Goal: Find specific page/section: Find specific page/section

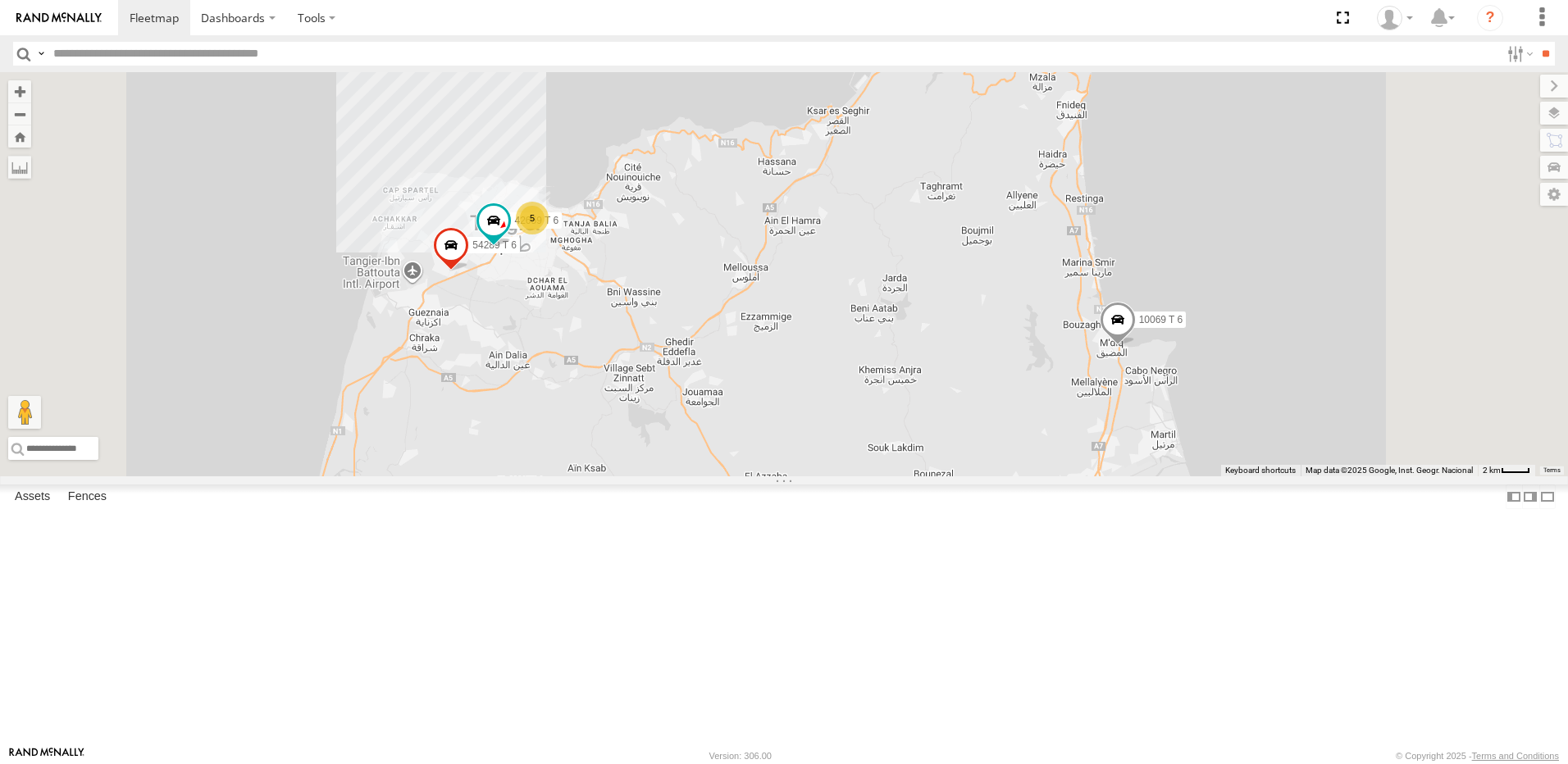
click at [0, 0] on div at bounding box center [0, 0] width 0 height 0
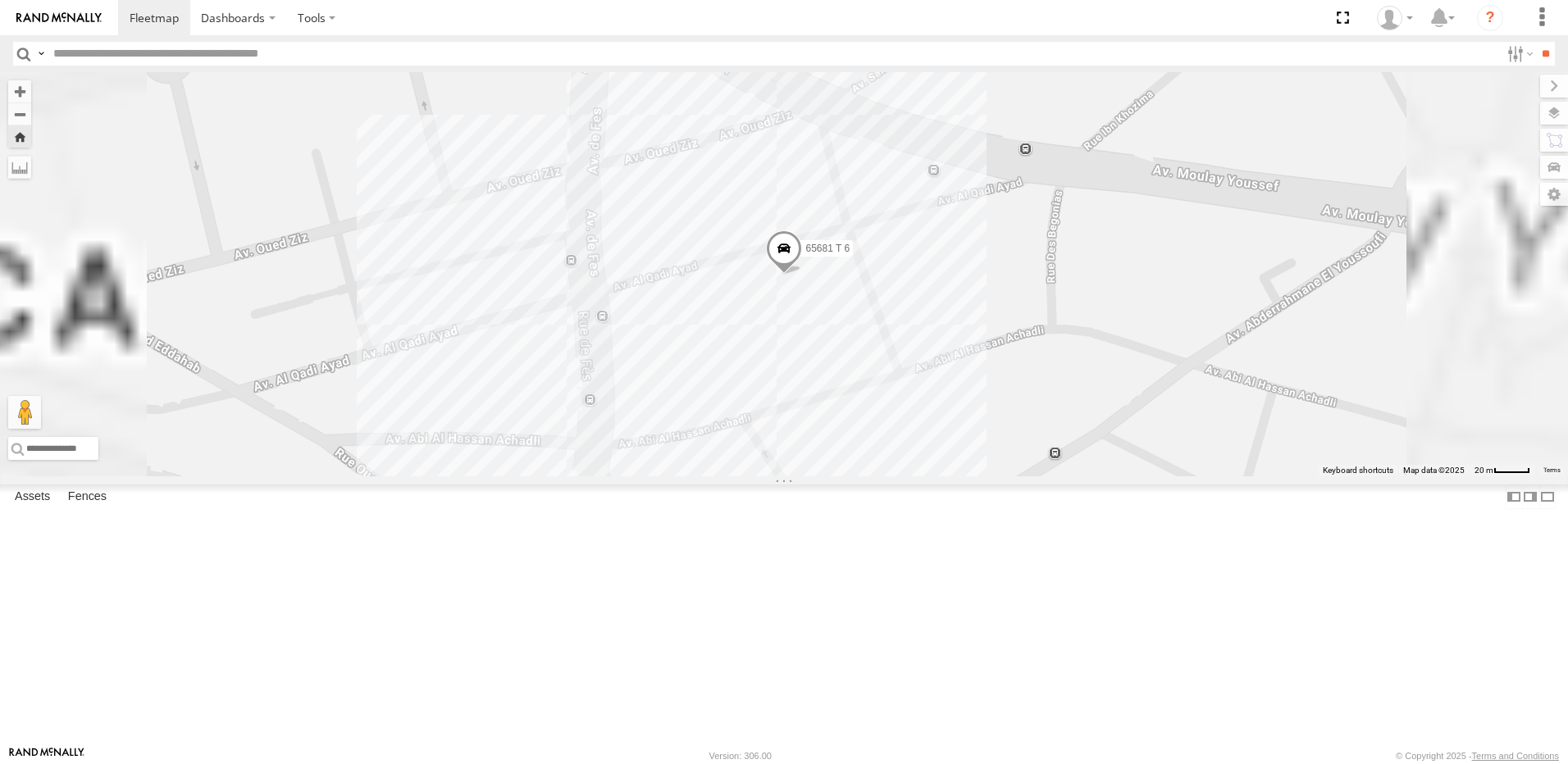
click at [0, 0] on div at bounding box center [0, 0] width 0 height 0
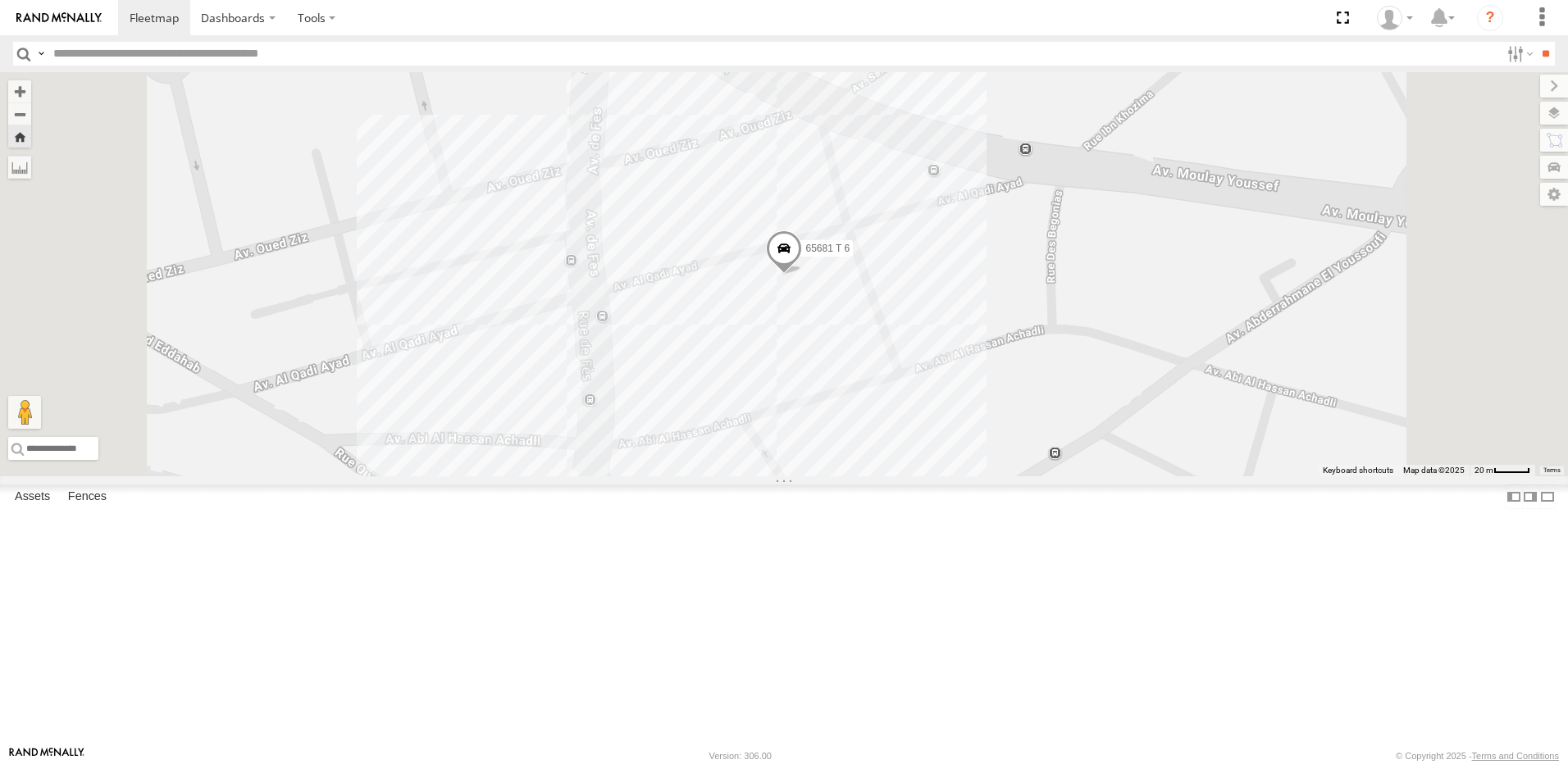
click at [0, 0] on div "22396 T 6" at bounding box center [0, 0] width 0 height 0
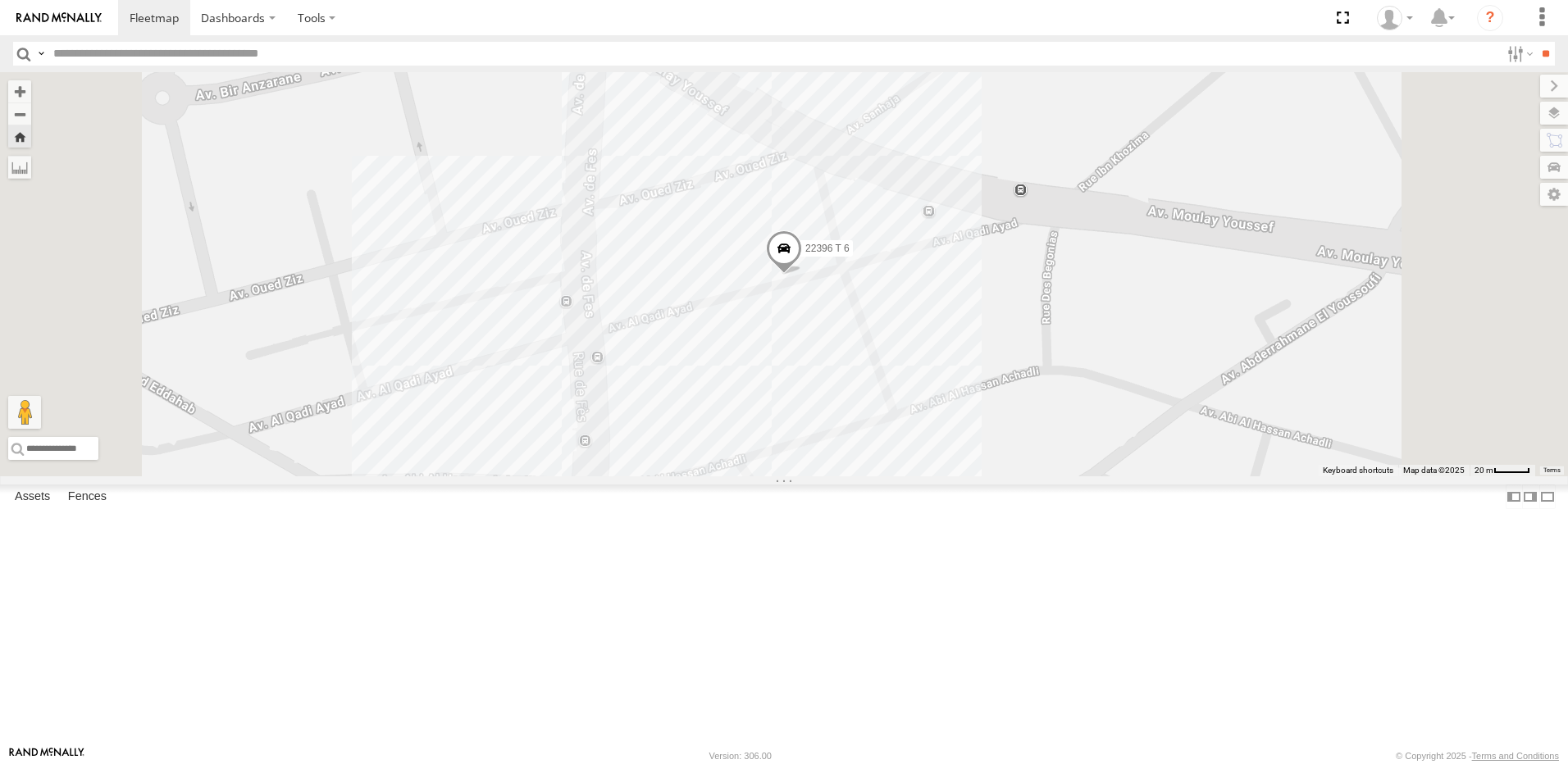
click at [0, 0] on div "Tanger" at bounding box center [0, 0] width 0 height 0
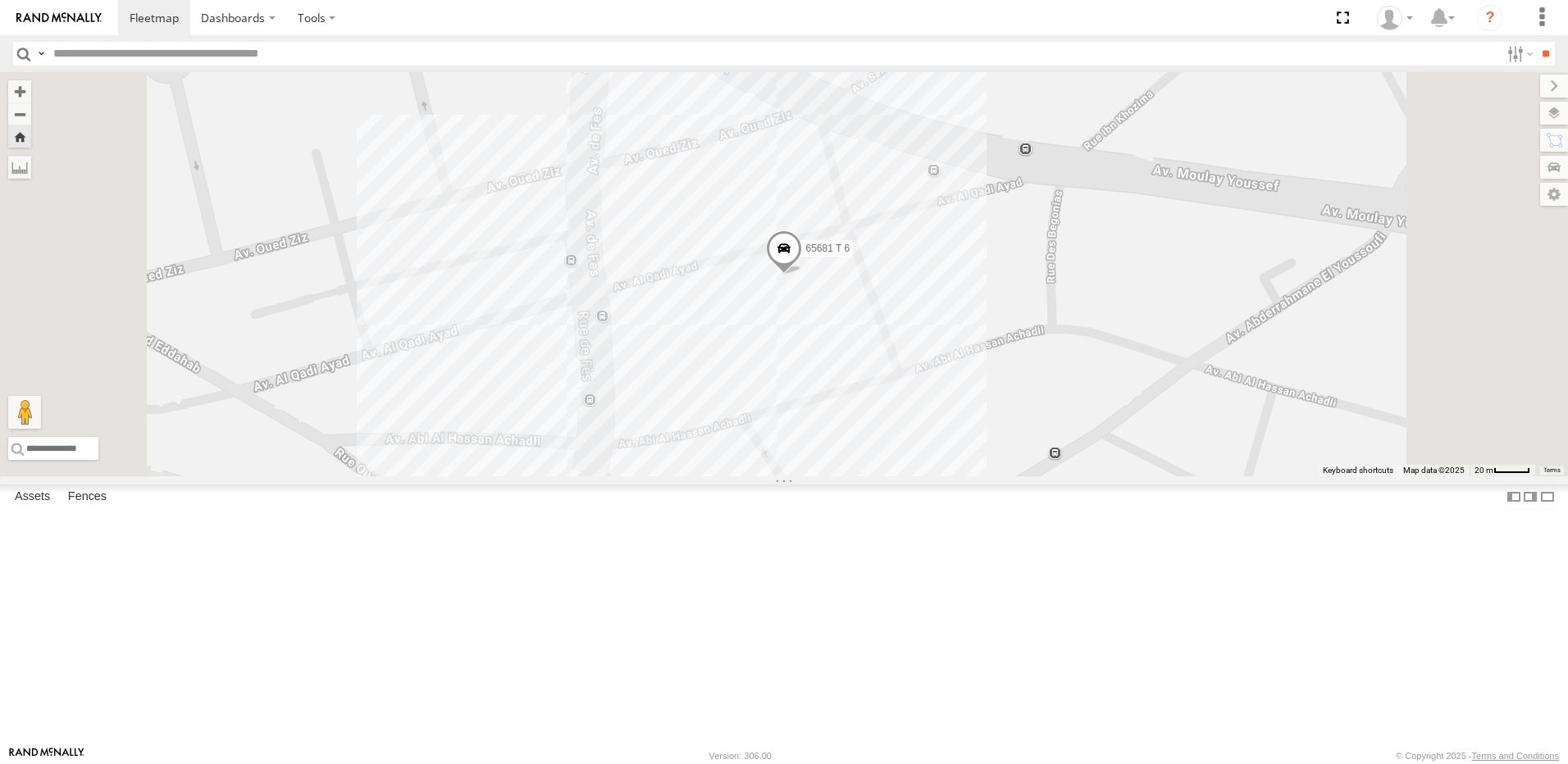
click at [0, 0] on div "54289 T 6 Tanger" at bounding box center [0, 0] width 0 height 0
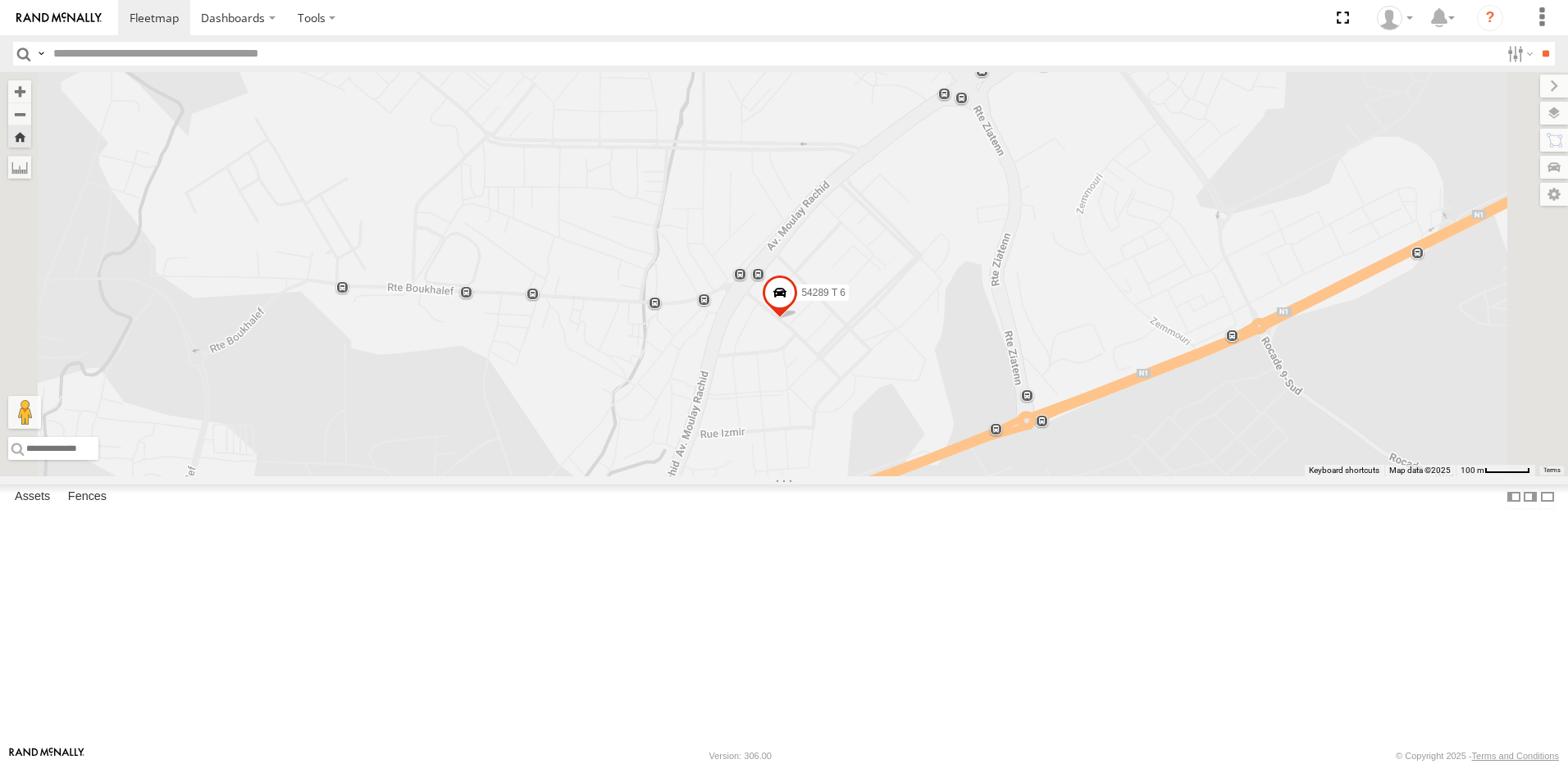
click at [0, 0] on div at bounding box center [0, 0] width 0 height 0
click at [0, 0] on span at bounding box center [0, 0] width 0 height 0
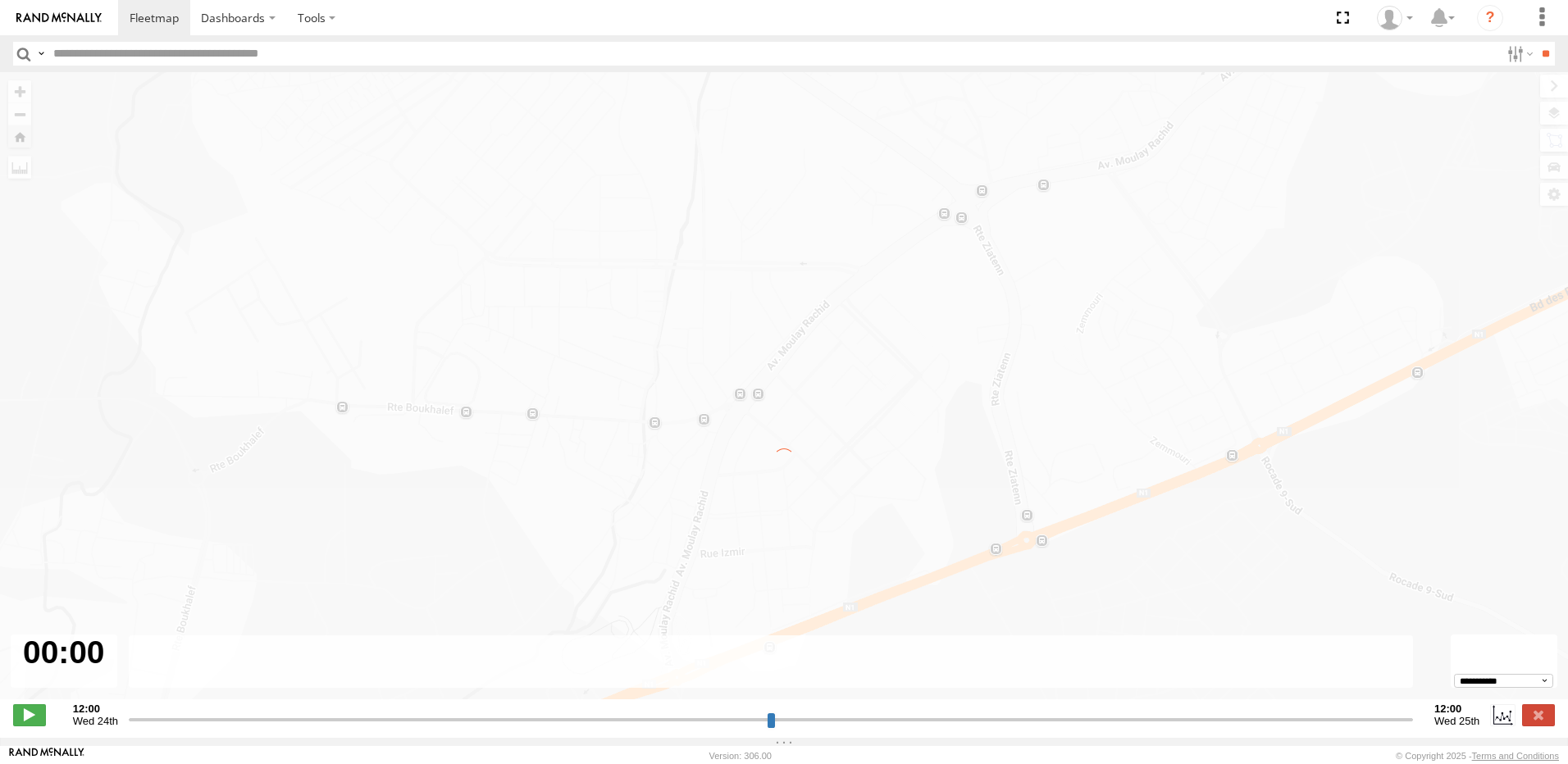
type input "**********"
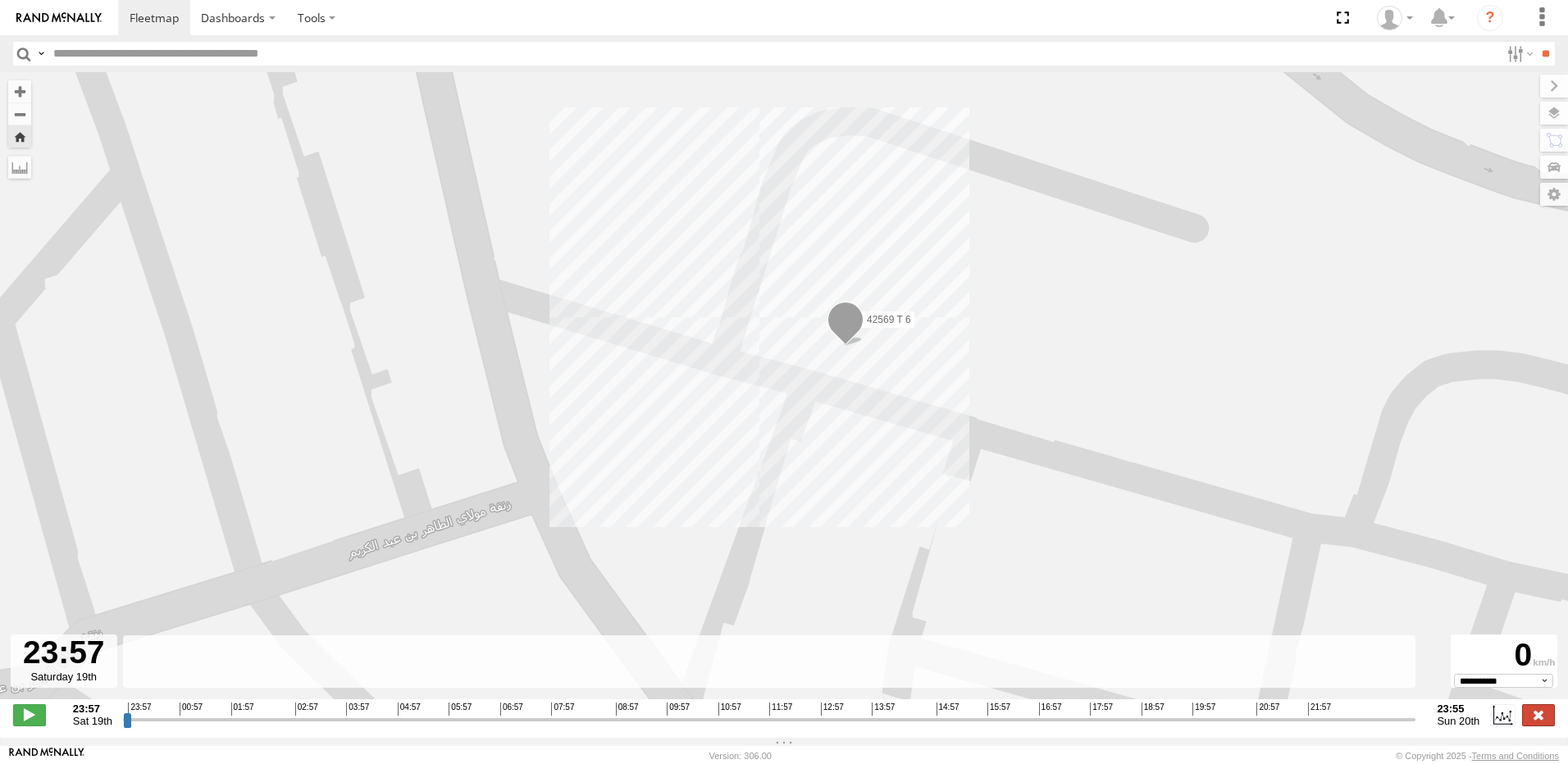
click at [1539, 725] on label at bounding box center [1538, 715] width 33 height 21
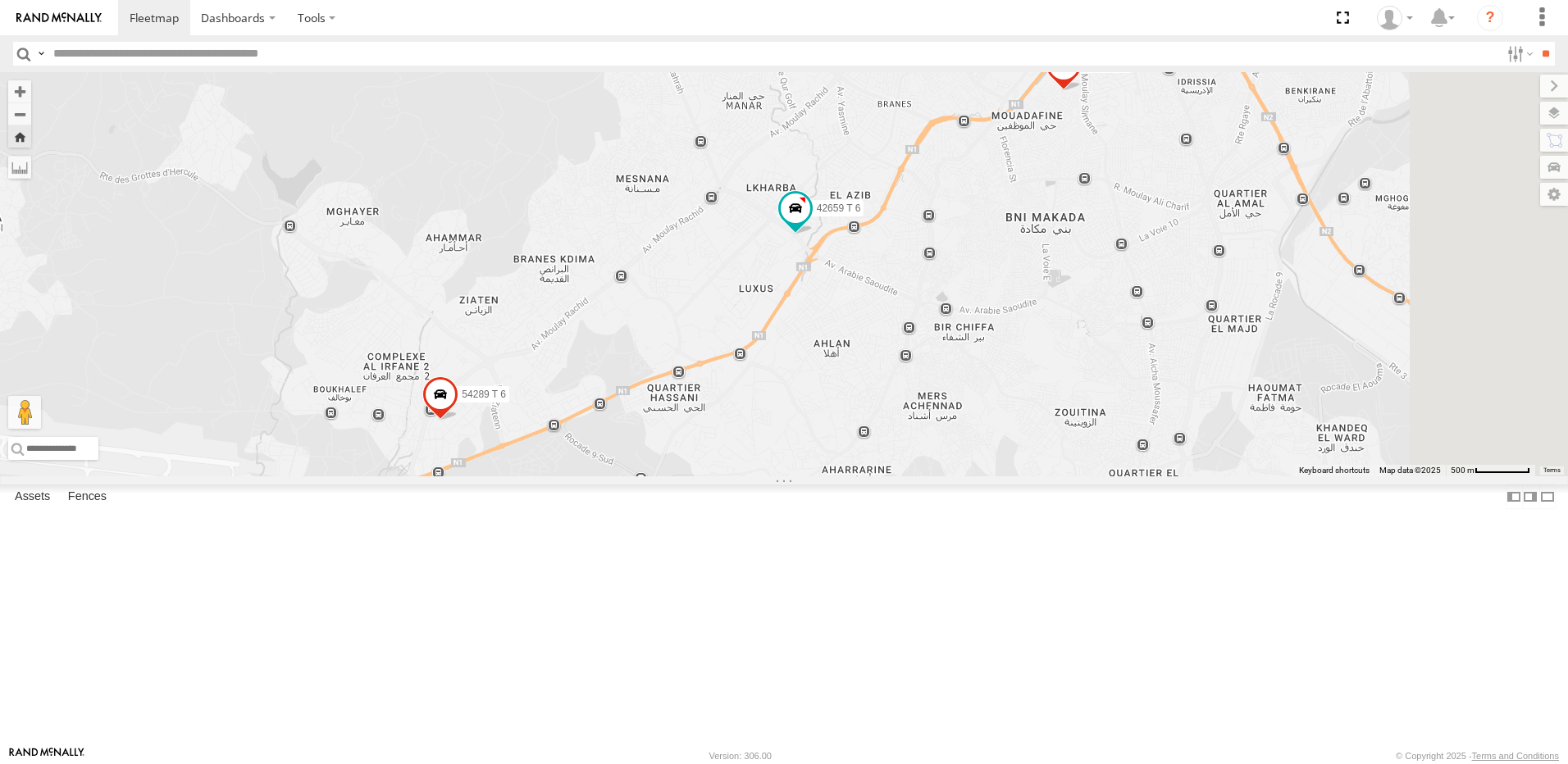
drag, startPoint x: 1268, startPoint y: 465, endPoint x: 1090, endPoint y: 505, distance: 182.4
click at [1090, 476] on div "42569 T 6 54289 T 6 42659 T 6 3" at bounding box center [784, 274] width 1568 height 404
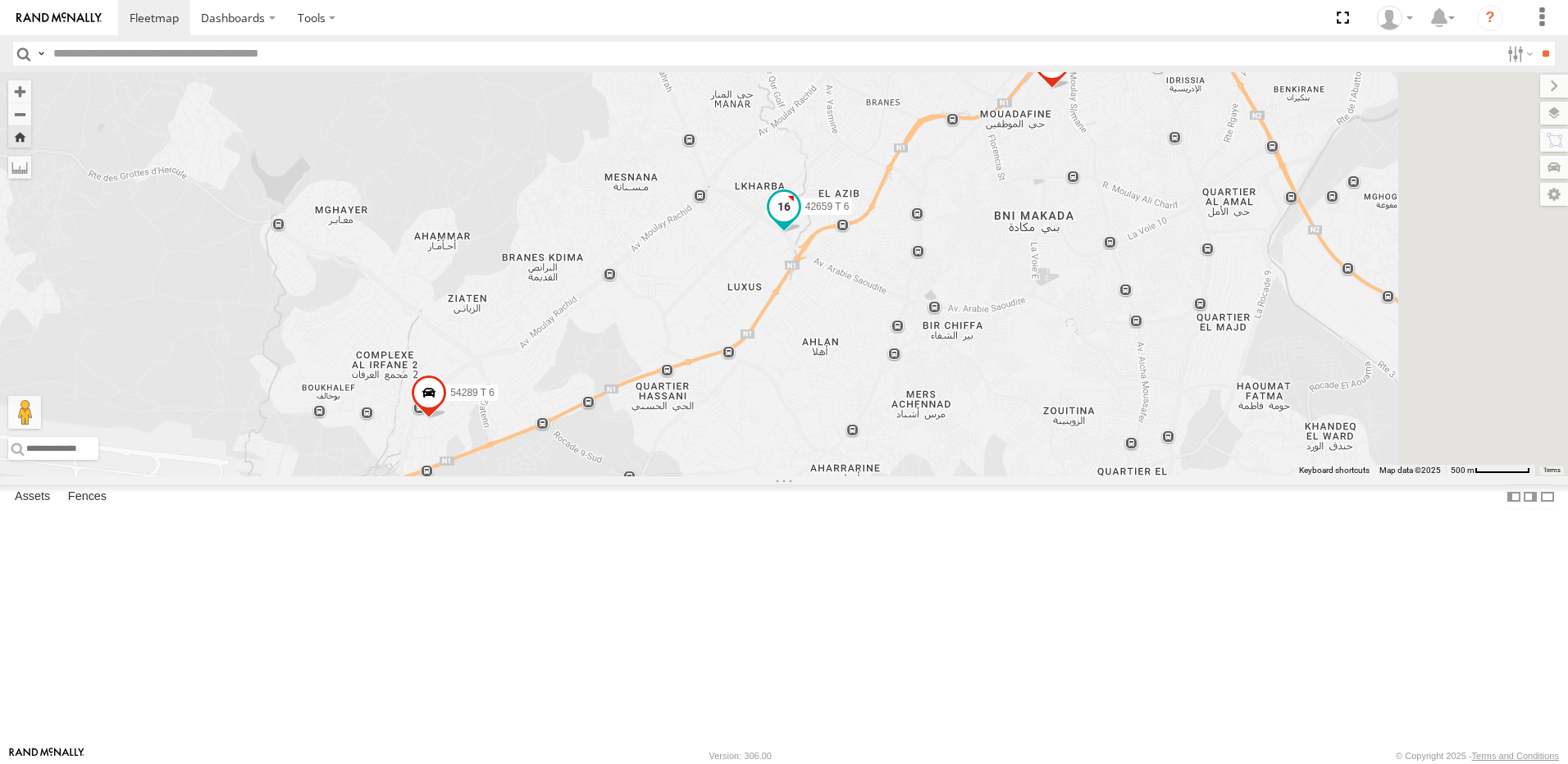
click at [798, 221] on span at bounding box center [783, 206] width 29 height 29
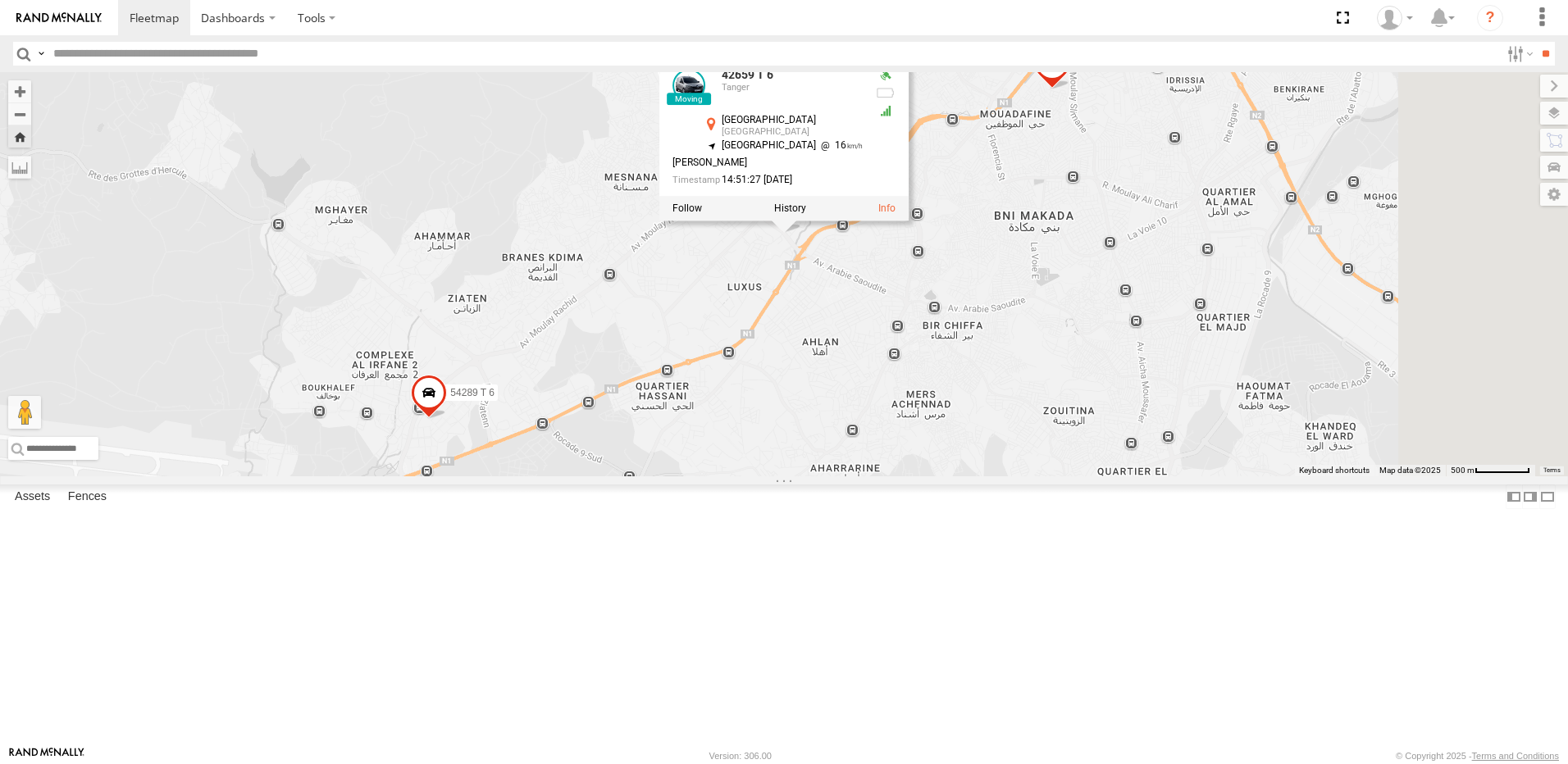
click at [1045, 474] on div "42569 T 6 54289 T 6 42659 T 6 3 42659 T 6 Tanger طنجة طنجة 35.74938 , -5.84312 …" at bounding box center [784, 274] width 1568 height 404
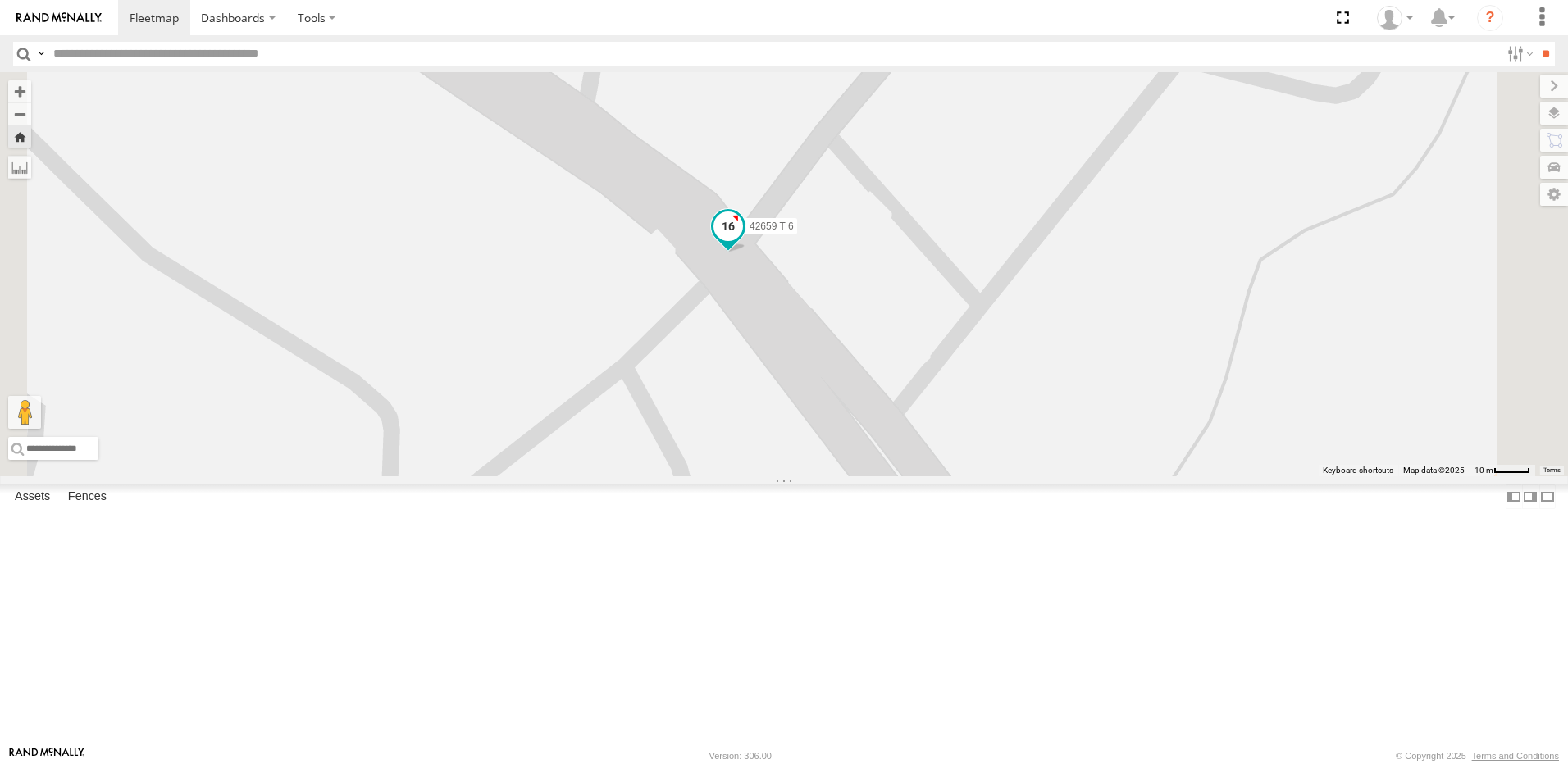
click at [743, 240] on span at bounding box center [728, 225] width 29 height 29
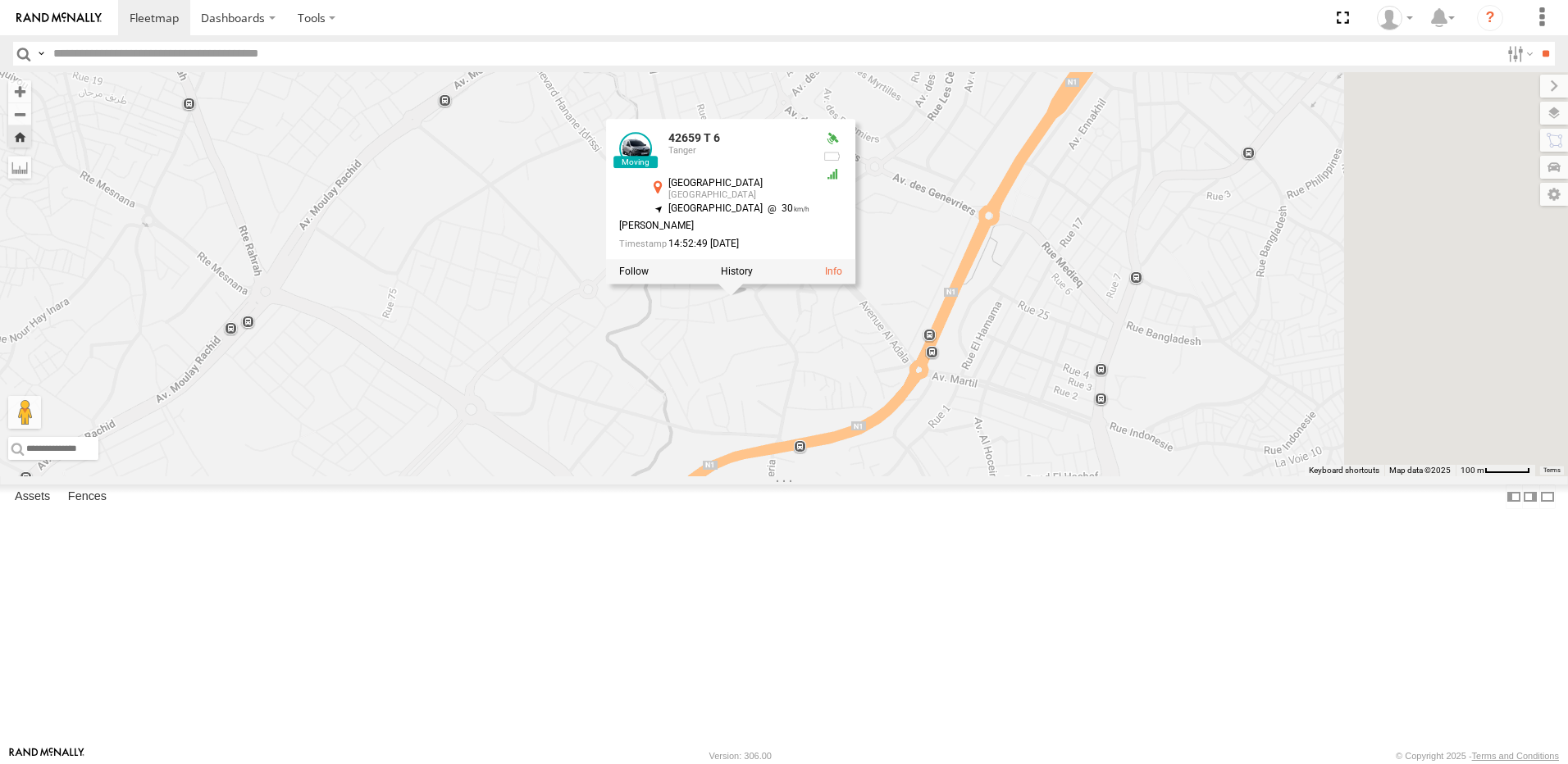
drag, startPoint x: 1399, startPoint y: 327, endPoint x: 1032, endPoint y: 512, distance: 411.0
click at [1034, 476] on div "42569 T 6 54289 T 6 42659 T 6 10010 T 6 42659 T 6 Tanger طنجة طنجة 35.7532 , -5…" at bounding box center [784, 274] width 1568 height 404
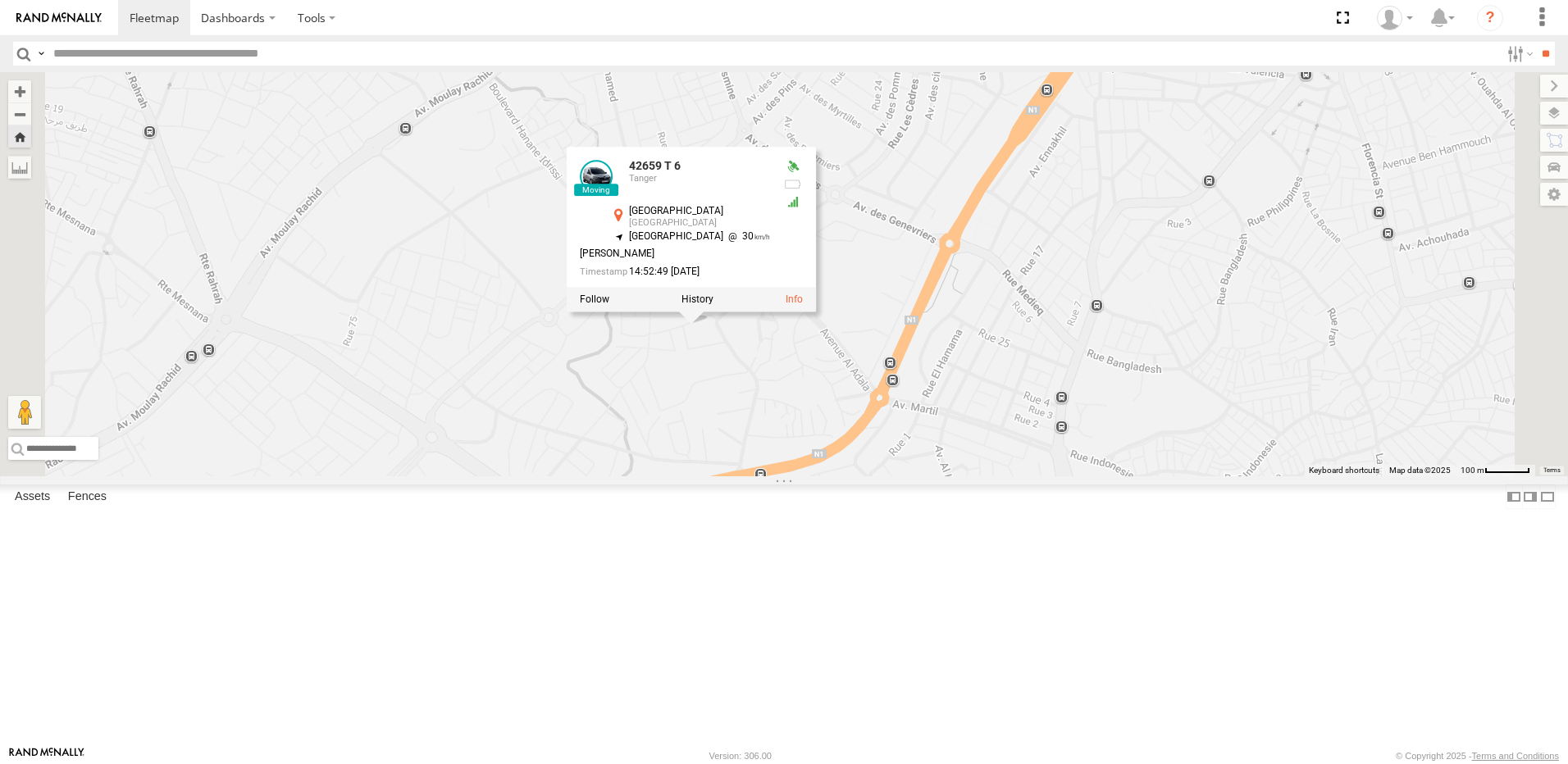
click at [920, 232] on div "42569 T 6 54289 T 6 42659 T 6 10010 T 6 42659 T 6 Tanger طنجة طنجة 35.7532 , -5…" at bounding box center [784, 274] width 1568 height 404
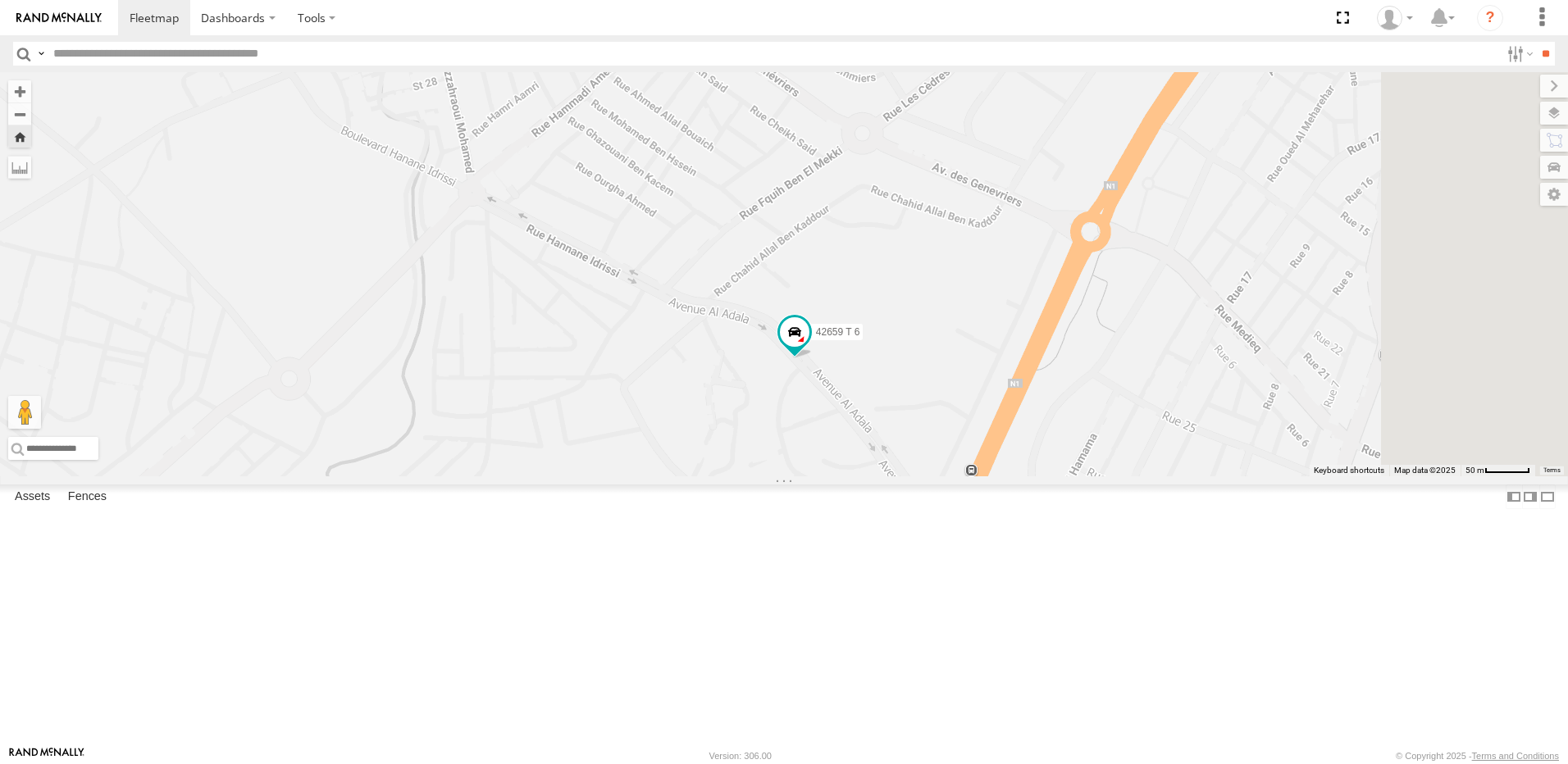
drag, startPoint x: 993, startPoint y: 534, endPoint x: 836, endPoint y: 210, distance: 360.0
click at [836, 210] on div "42569 T 6 54289 T 6 42659 T 6 10010 T 6" at bounding box center [784, 274] width 1568 height 404
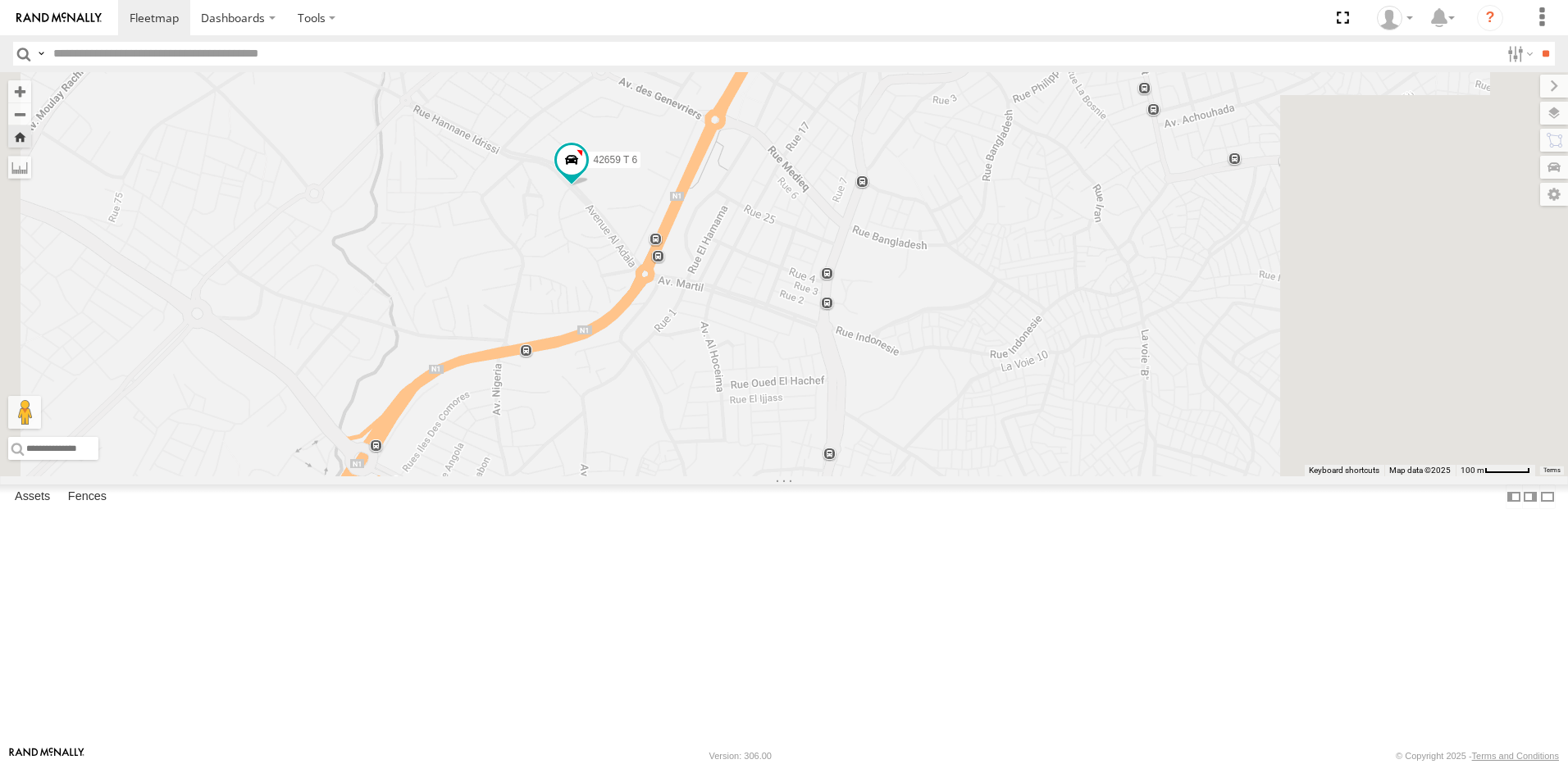
drag, startPoint x: 924, startPoint y: 319, endPoint x: 813, endPoint y: 417, distance: 148.1
click at [813, 417] on div "42569 T 6 54289 T 6 42659 T 6 10010 T 6" at bounding box center [784, 274] width 1568 height 404
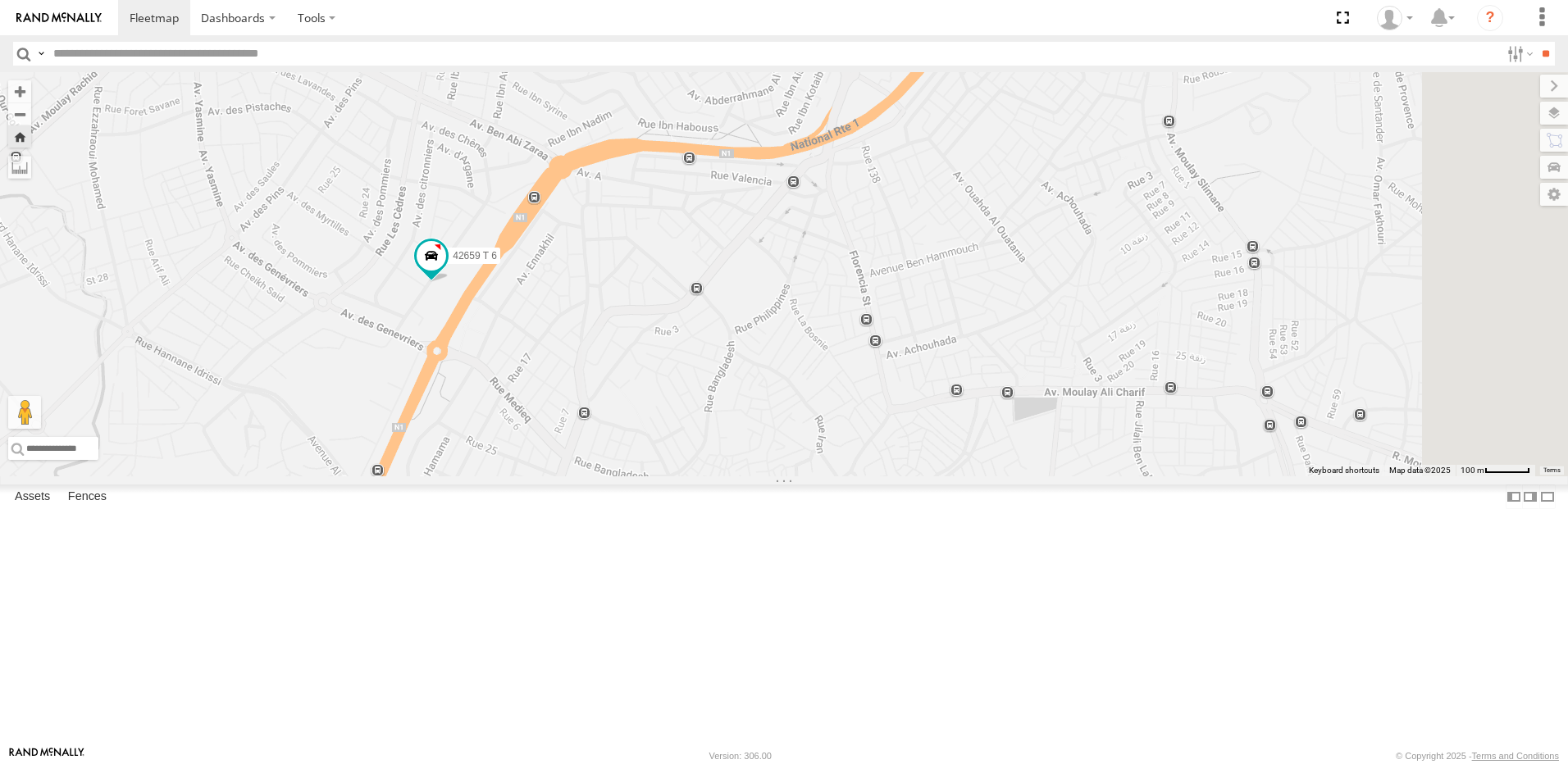
drag, startPoint x: 1051, startPoint y: 342, endPoint x: 811, endPoint y: 486, distance: 279.9
click at [811, 476] on div "42569 T 6 42659 T 6" at bounding box center [784, 274] width 1568 height 404
click at [446, 288] on span at bounding box center [428, 265] width 36 height 45
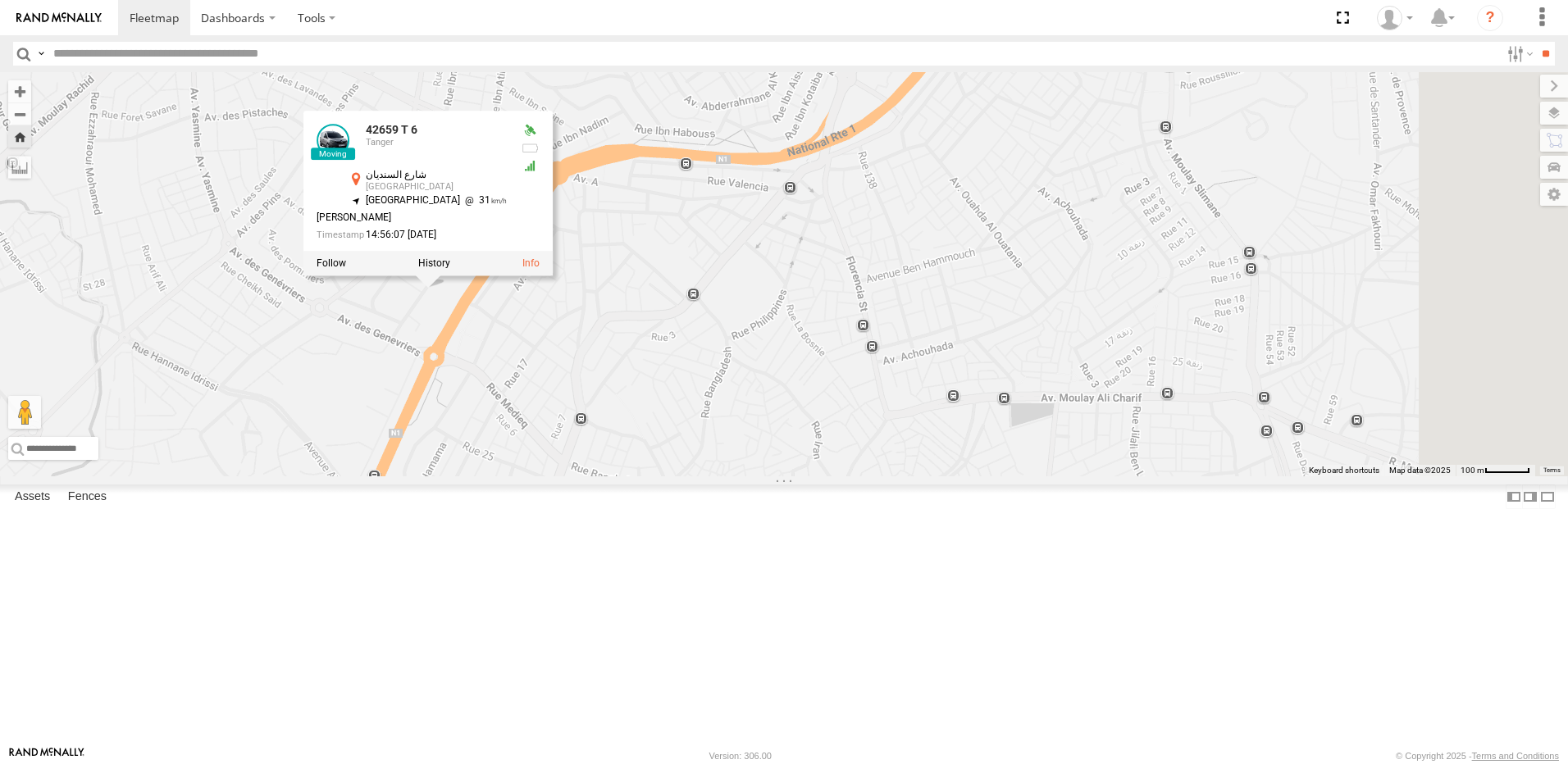
click at [889, 448] on div "42569 T 6 42659 T 6 42659 T 6 Tanger شارع السنديان طنجة 35.75637 , -5.83219 Nor…" at bounding box center [784, 274] width 1568 height 404
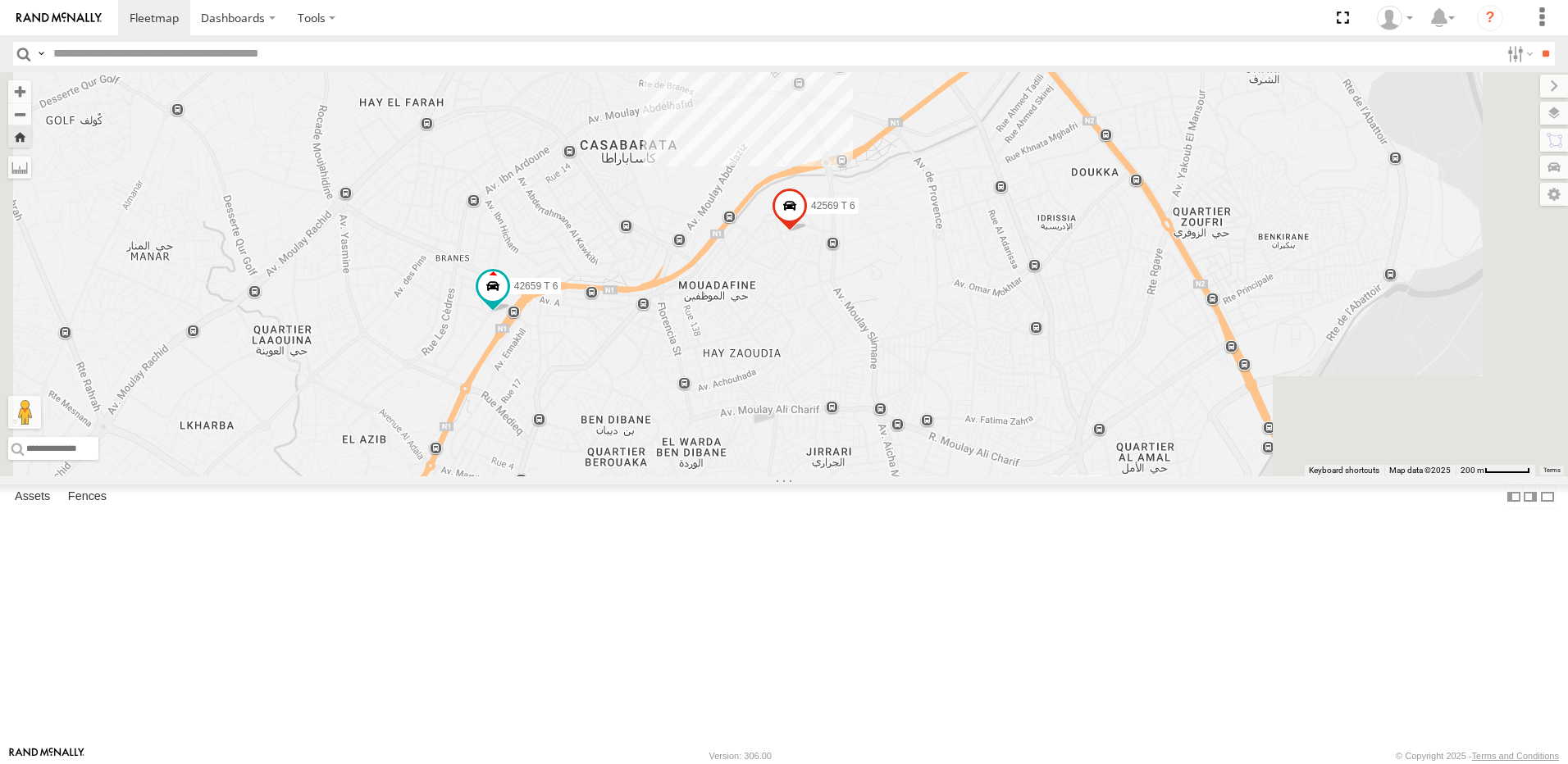
drag, startPoint x: 926, startPoint y: 334, endPoint x: 822, endPoint y: 393, distance: 119.6
click at [822, 393] on div "42569 T 6 42659 T 6 3" at bounding box center [784, 274] width 1568 height 404
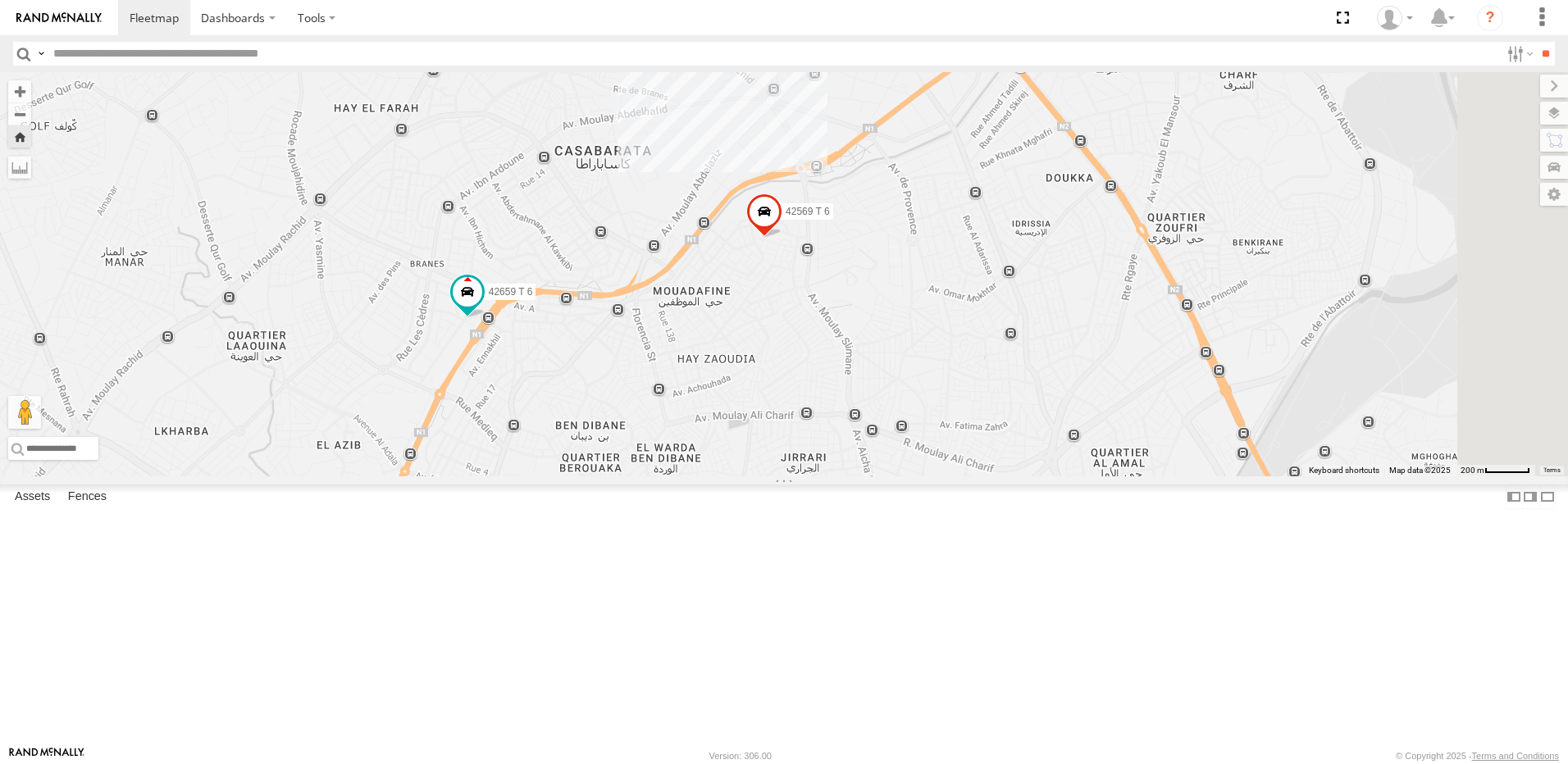
drag, startPoint x: 916, startPoint y: 437, endPoint x: 830, endPoint y: 418, distance: 88.1
click at [830, 418] on div "42569 T 6 42659 T 6 3" at bounding box center [784, 274] width 1568 height 404
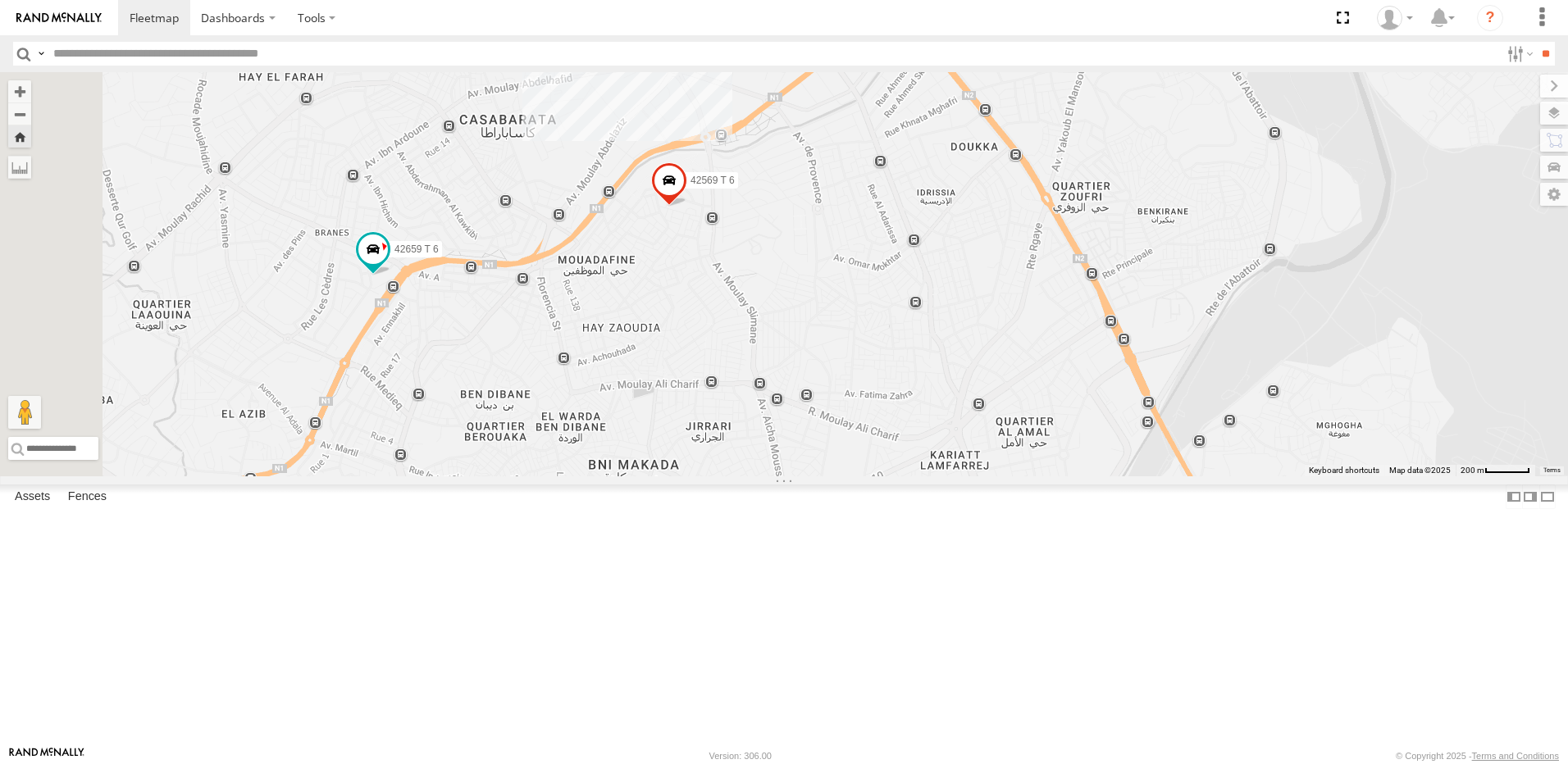
click at [687, 206] on span at bounding box center [669, 183] width 36 height 45
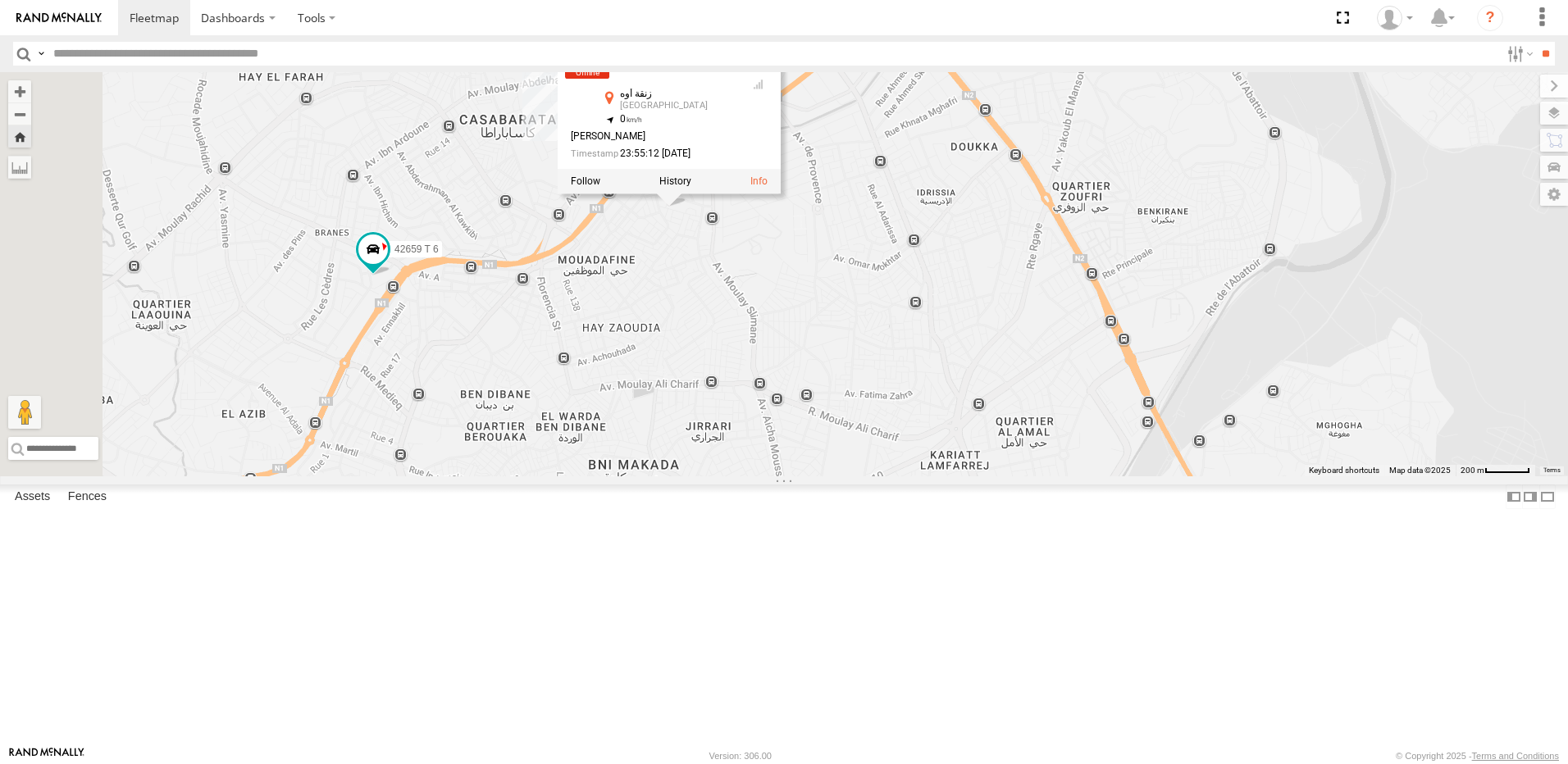
click at [977, 447] on div "42569 T 6 42659 T 6 3 42569 T 6 Tanger زنقة أوه طنجة 35.76157 , -5.81507 0 Moha…" at bounding box center [784, 274] width 1568 height 404
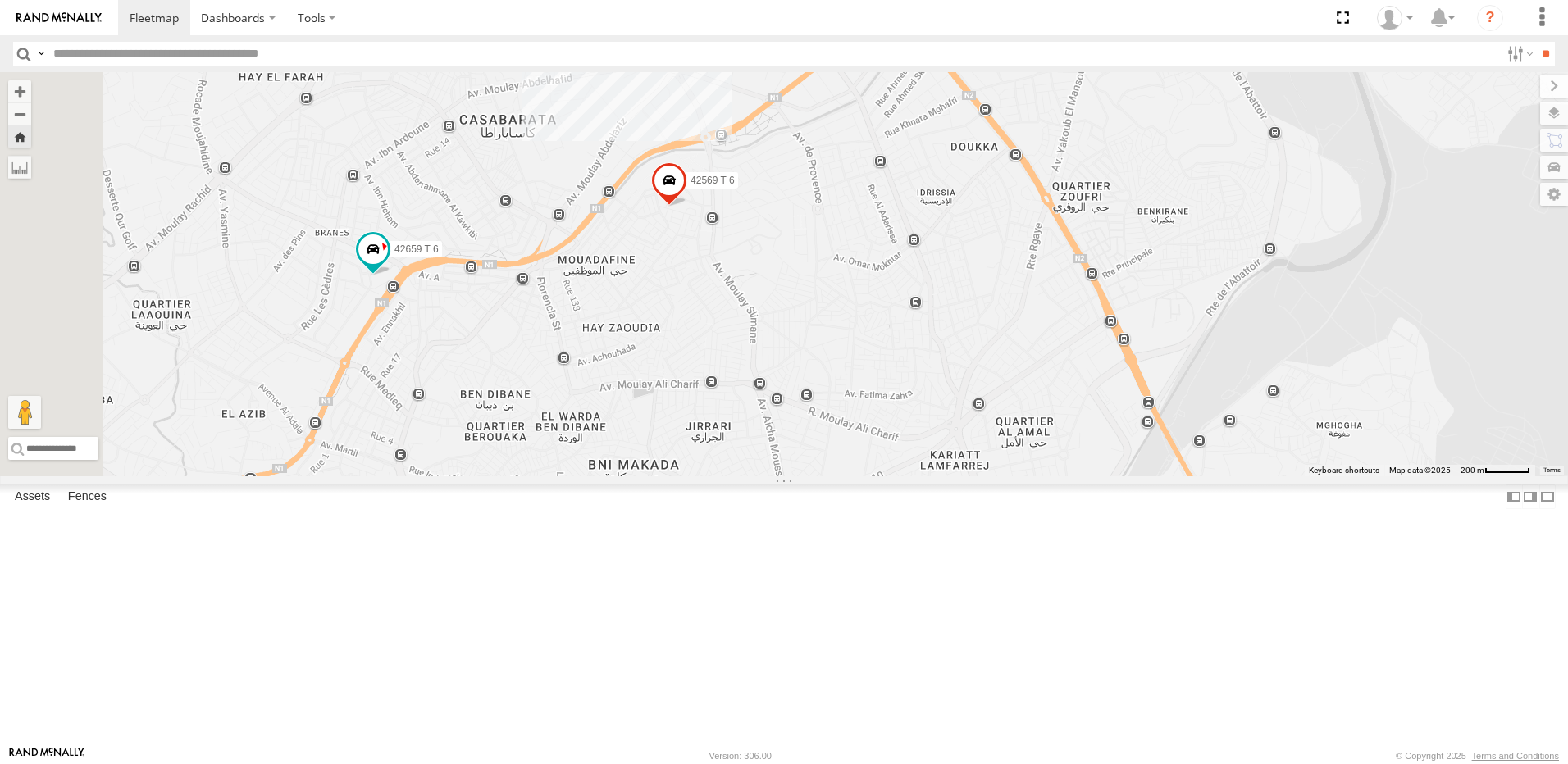
click at [687, 206] on span at bounding box center [669, 183] width 36 height 45
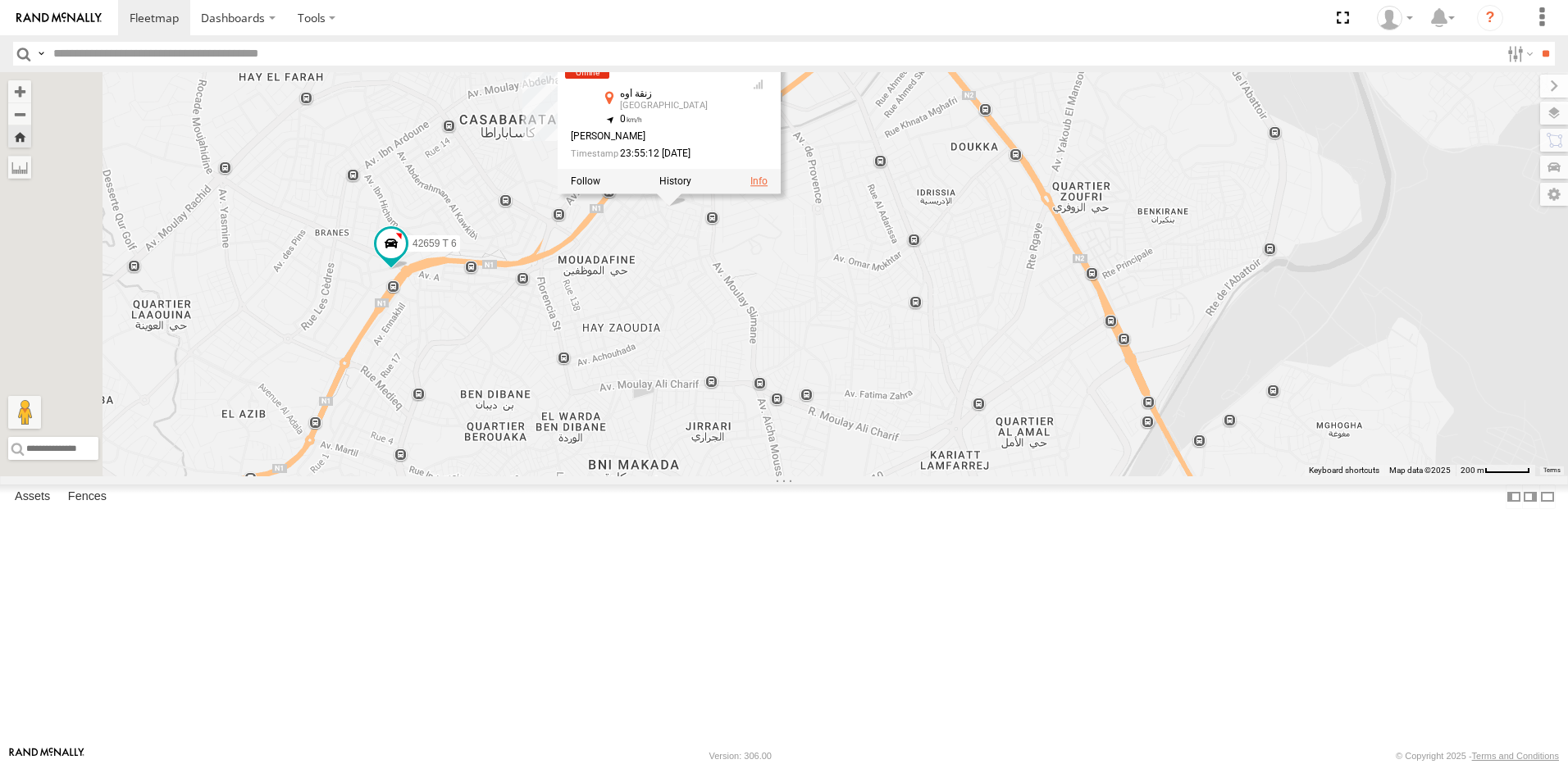
click at [767, 187] on link at bounding box center [758, 181] width 17 height 12
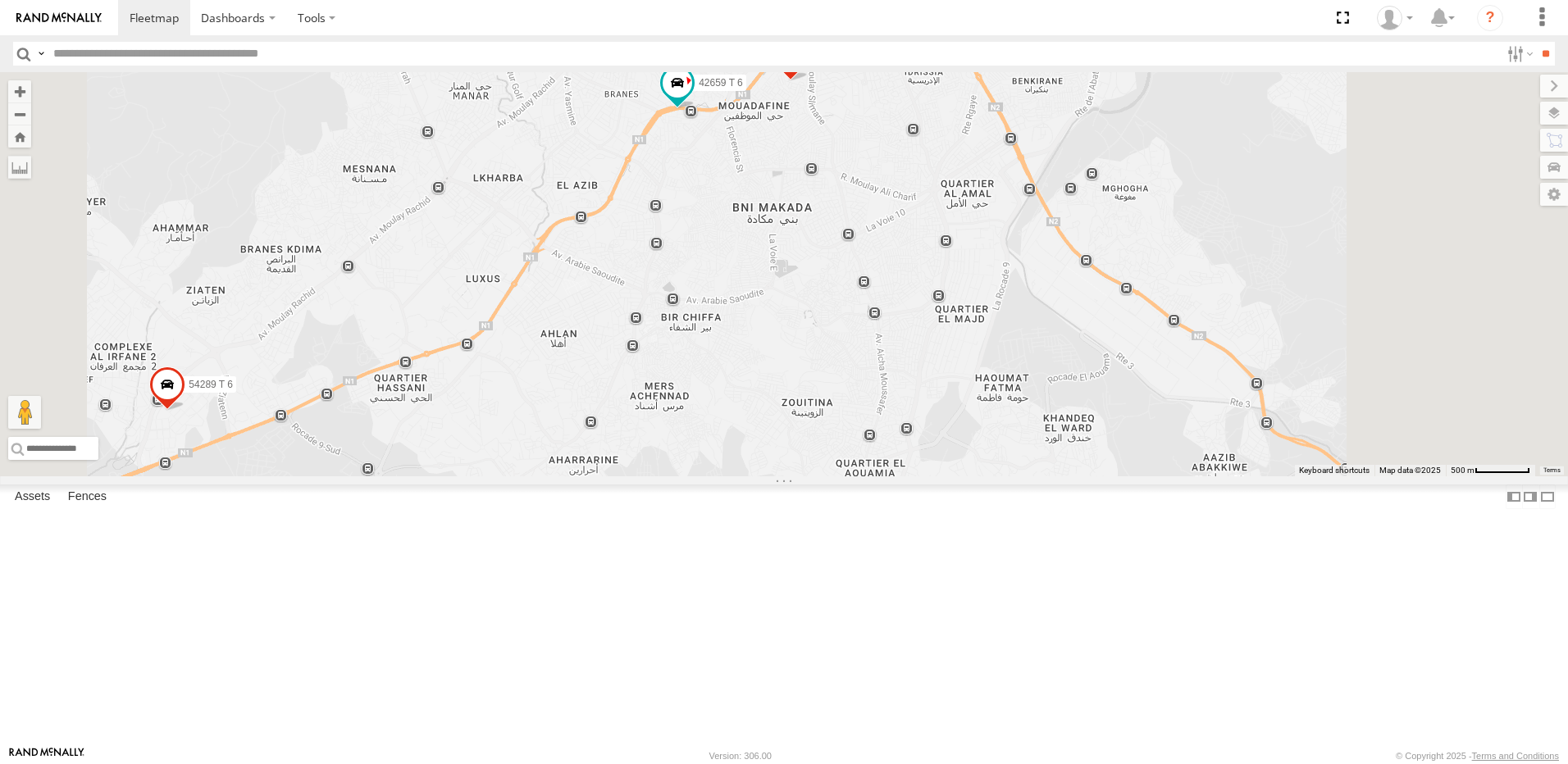
drag, startPoint x: 982, startPoint y: 215, endPoint x: 852, endPoint y: 402, distance: 227.7
click at [855, 402] on div "54289 T 6 10069 T 6 10010 T 6 42569 T 6 42659 T 6" at bounding box center [784, 274] width 1568 height 404
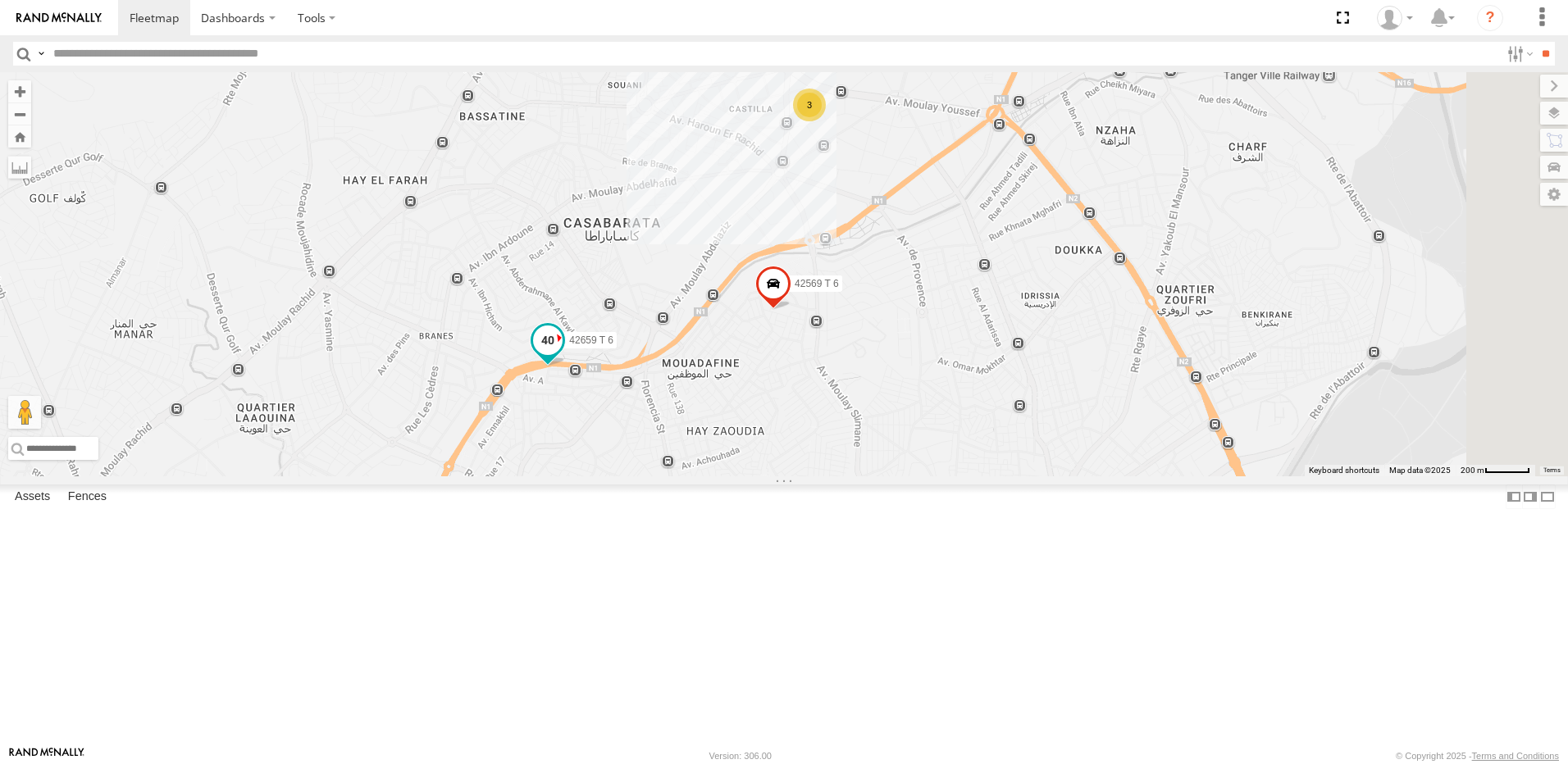
click at [562, 355] on span at bounding box center [547, 339] width 29 height 29
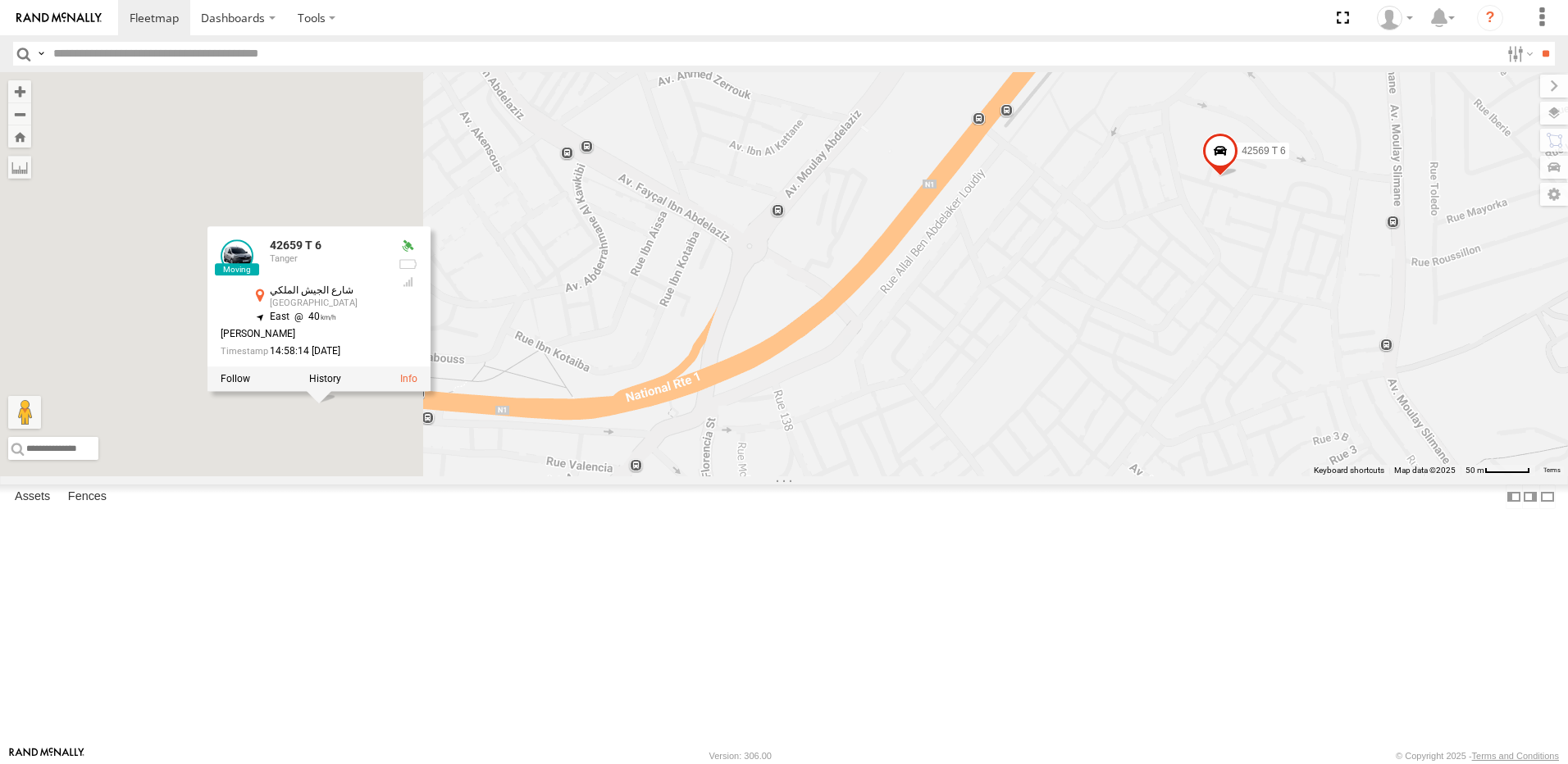
drag, startPoint x: 711, startPoint y: 480, endPoint x: 1278, endPoint y: 448, distance: 567.9
click at [1278, 450] on div "54289 T 6 10069 T 6 10010 T 6 42569 T 6 42659 T 6 42659 T [GEOGRAPHIC_DATA] 35.…" at bounding box center [784, 274] width 1568 height 404
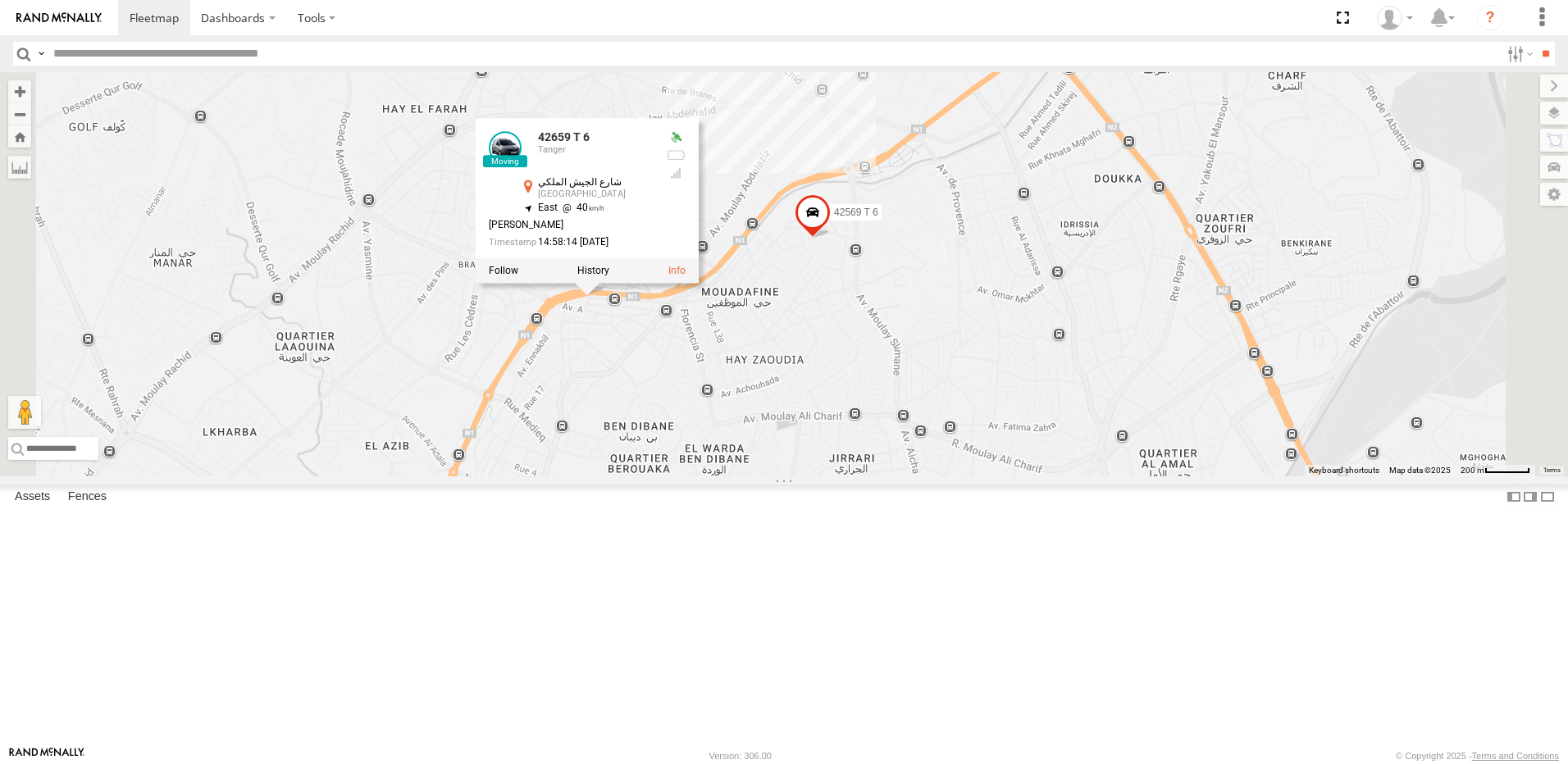
click at [653, 170] on div "42659 T 6 Tanger" at bounding box center [595, 150] width 115 height 39
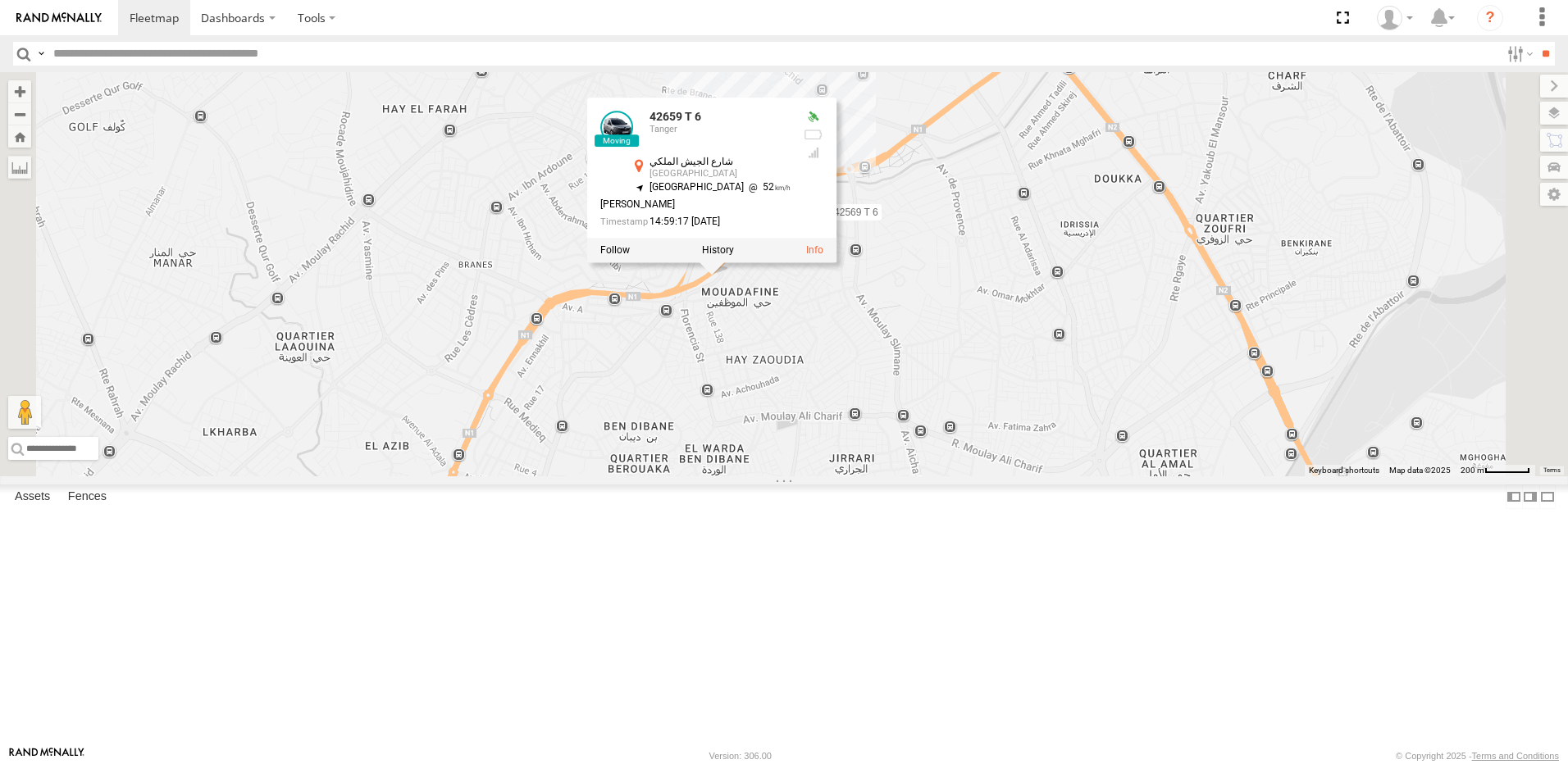
click at [0, 0] on div "10069 T 6 Tanger المضيق المضيق 35.66935 -5.32564 10010 T 6 Tanger زنقة إبن رشد …" at bounding box center [0, 0] width 0 height 0
click at [983, 441] on div "54289 T 6 10069 T 6 10010 T 6 42569 T 6 42659 T 6 42659 T [GEOGRAPHIC_DATA] 35.…" at bounding box center [784, 274] width 1568 height 404
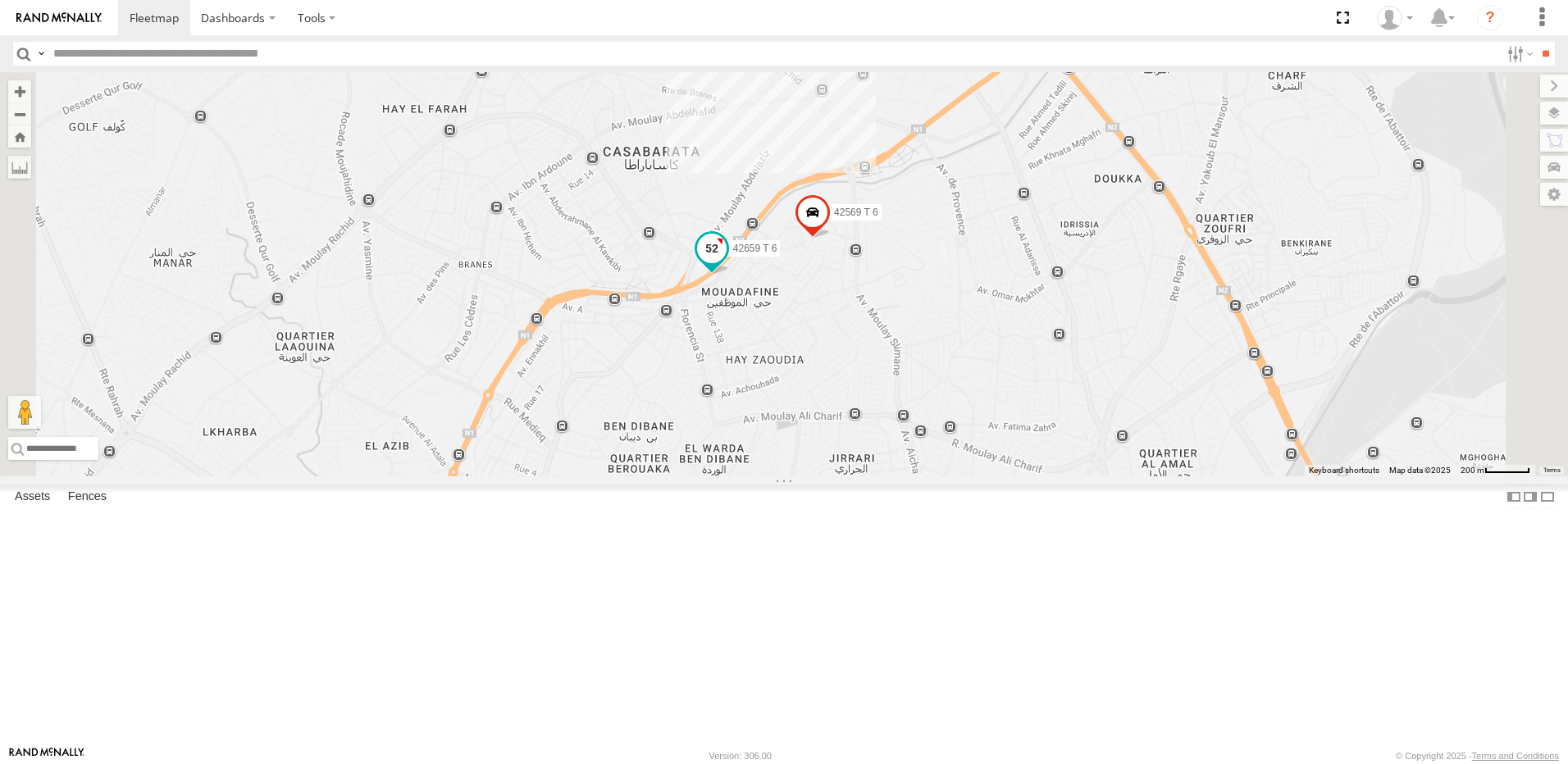
click at [730, 274] on span at bounding box center [712, 253] width 36 height 45
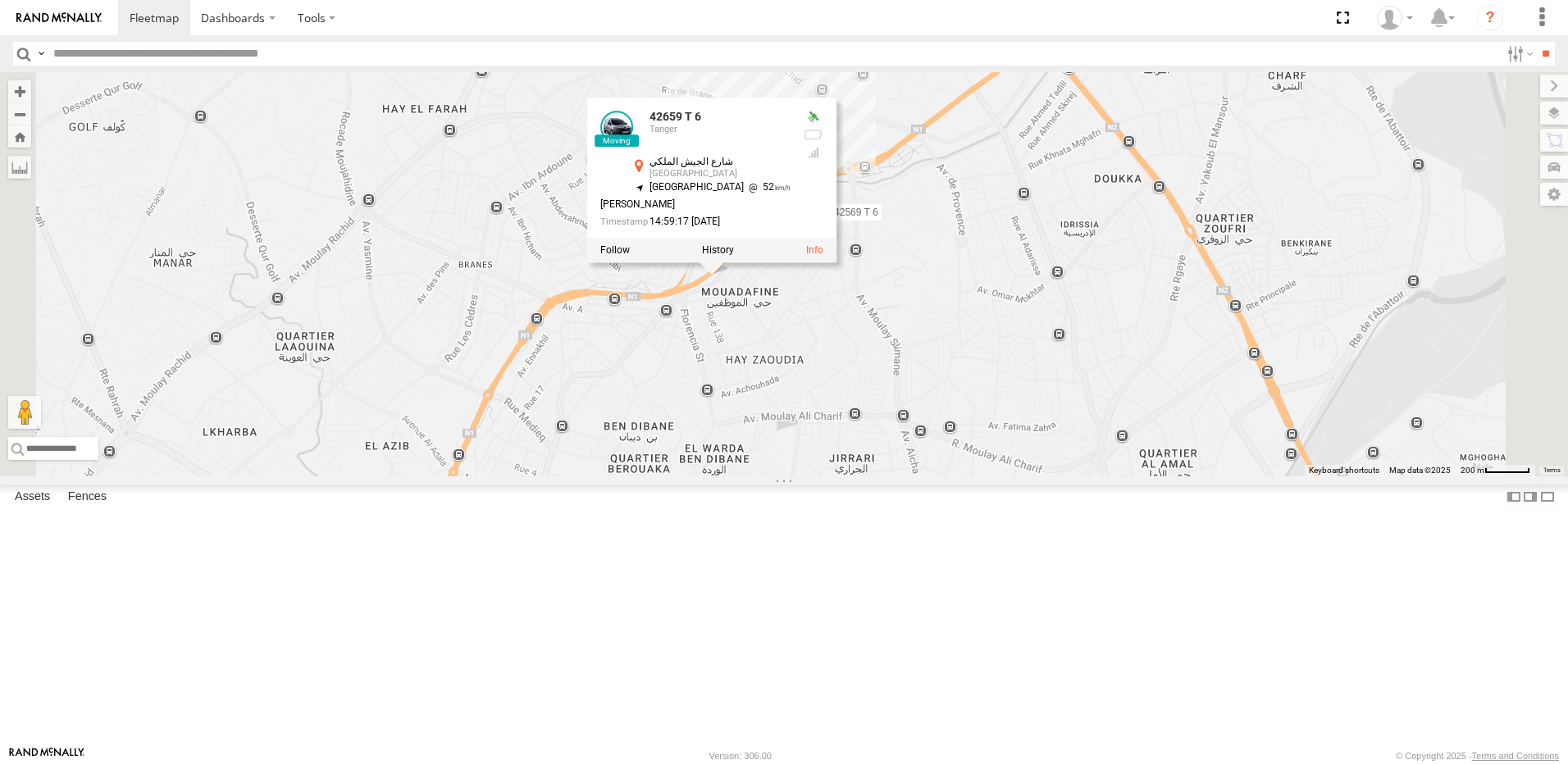
click at [0, 0] on span at bounding box center [0, 0] width 0 height 0
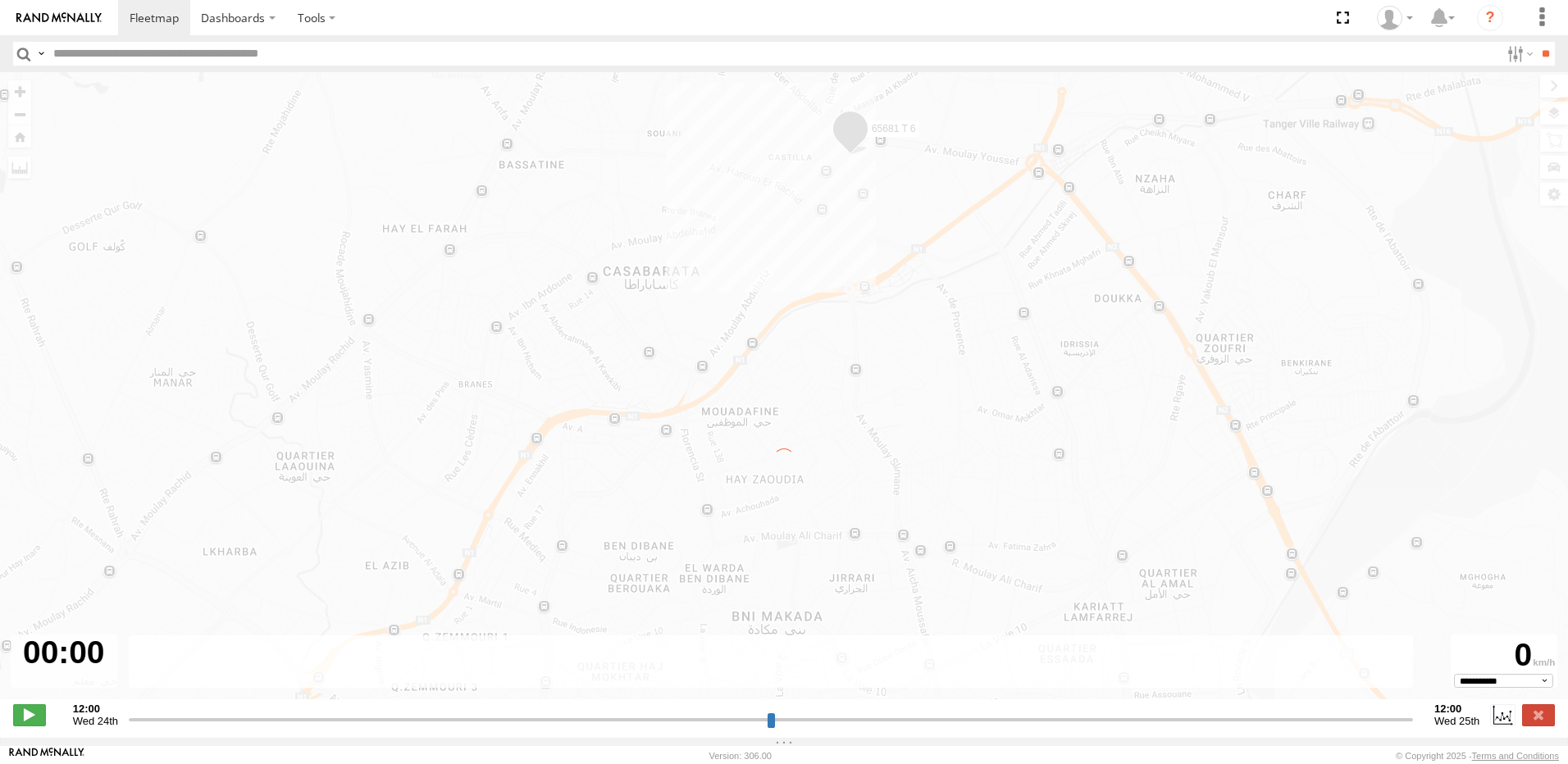
type input "**********"
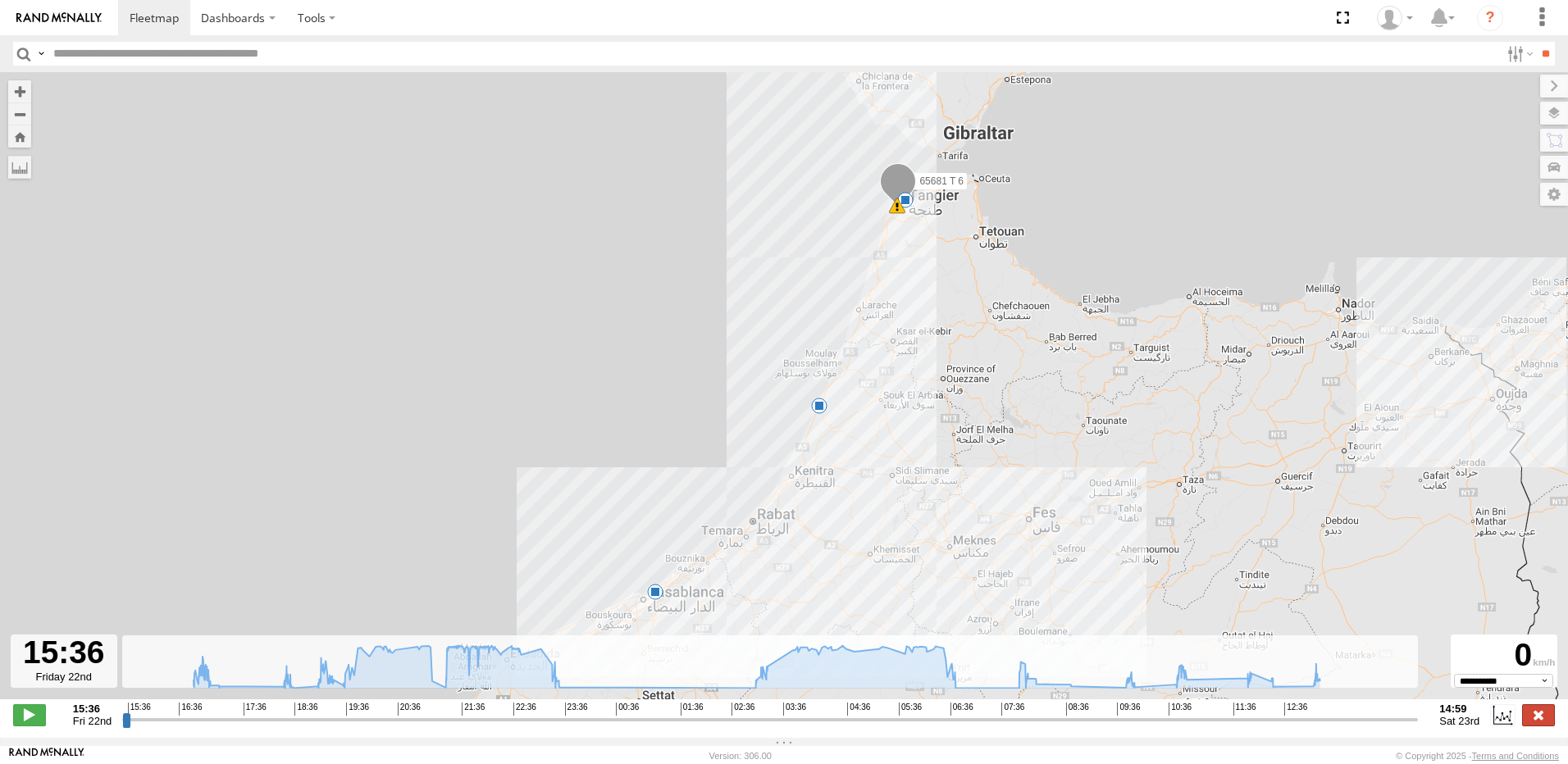
click at [1547, 715] on label at bounding box center [1538, 715] width 33 height 21
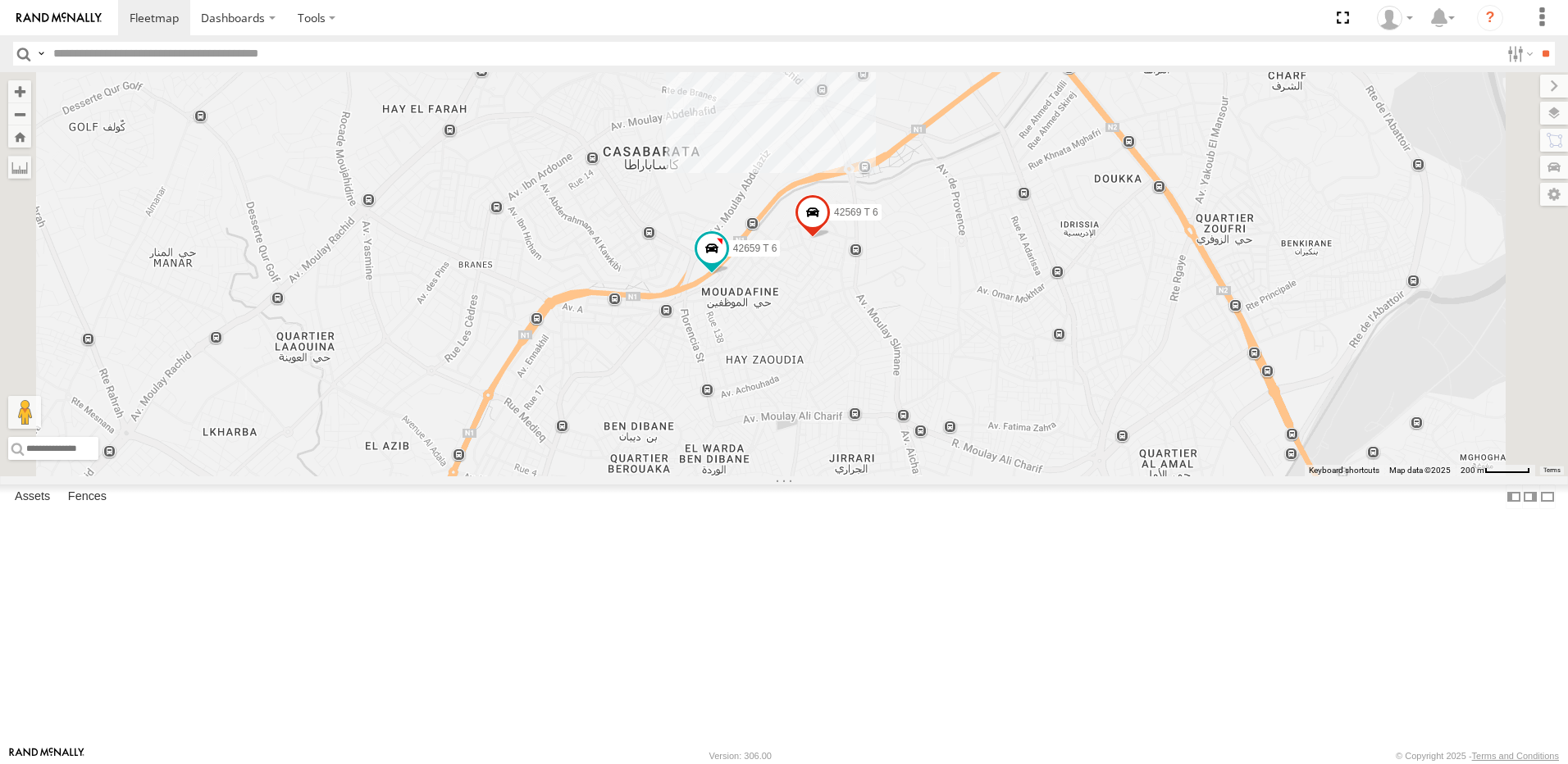
click at [0, 0] on div "10069 T 6 Tanger المضيق المضيق 35.66935 -5.32564 10010 T 6 Tanger زنقة إبن رشد …" at bounding box center [0, 0] width 0 height 0
click at [31, 120] on button "Zoom out" at bounding box center [20, 114] width 23 height 23
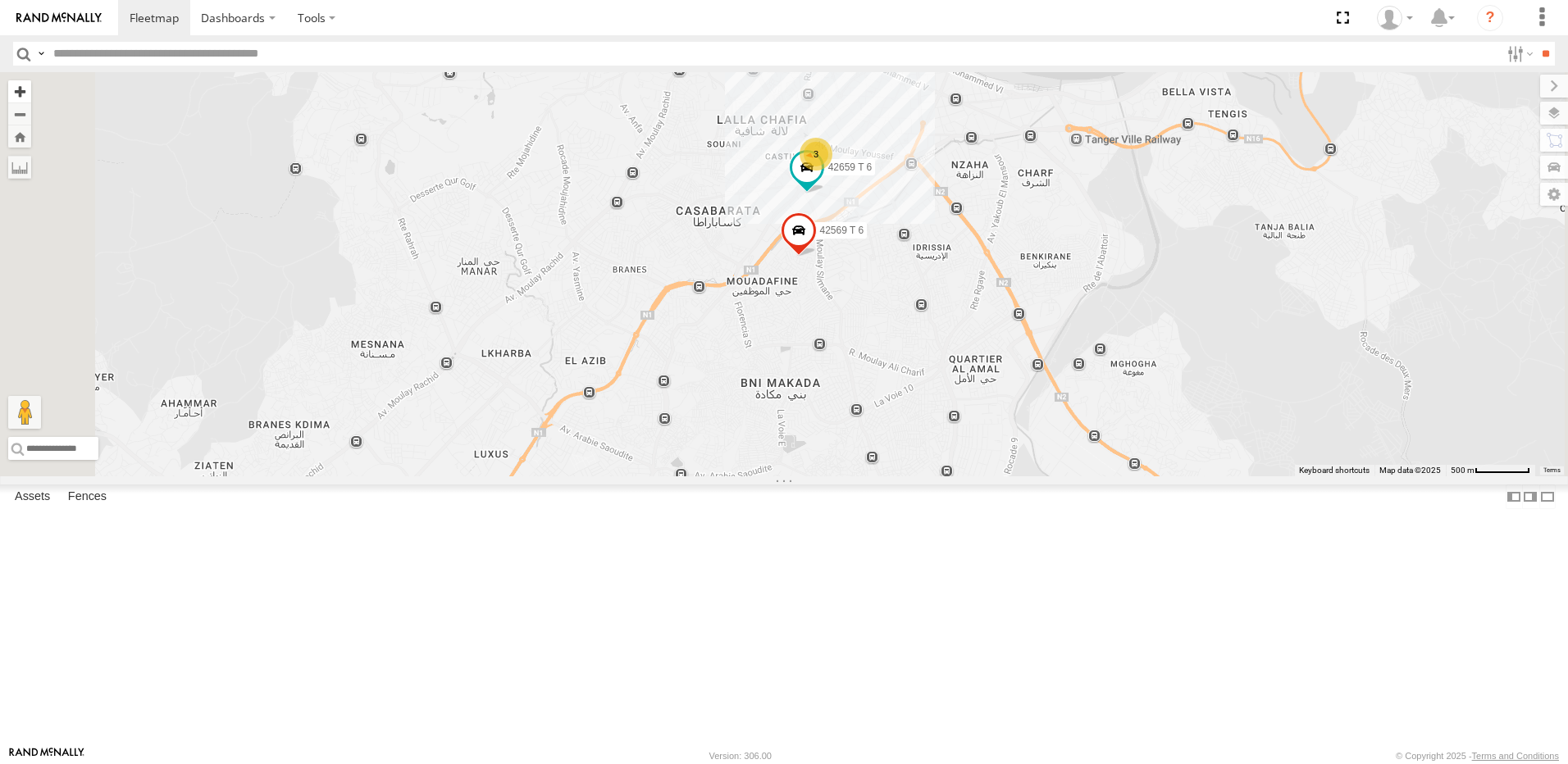
click at [31, 89] on button "Zoom in" at bounding box center [20, 91] width 23 height 22
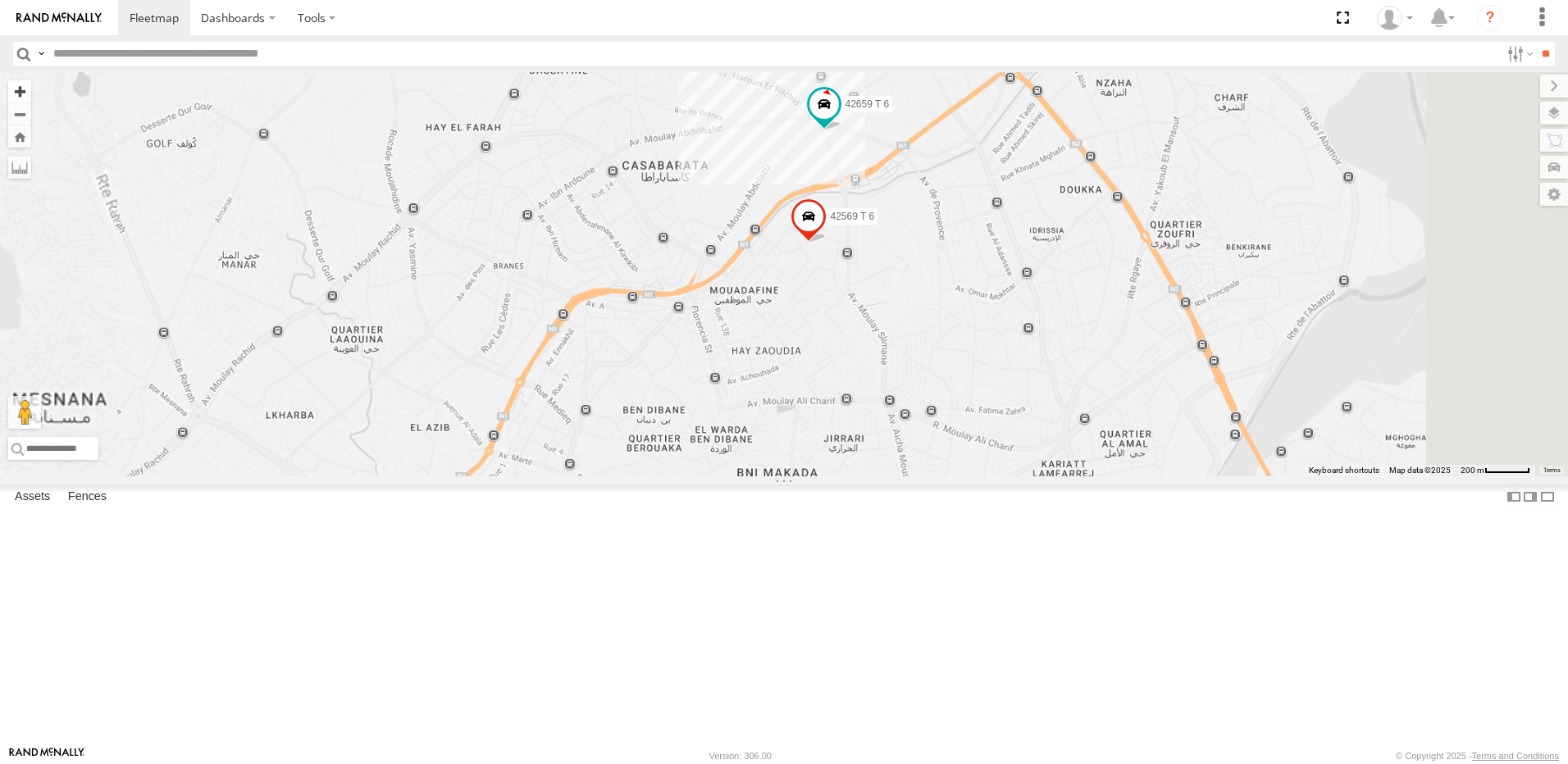
click at [31, 89] on button "Zoom in" at bounding box center [20, 91] width 23 height 22
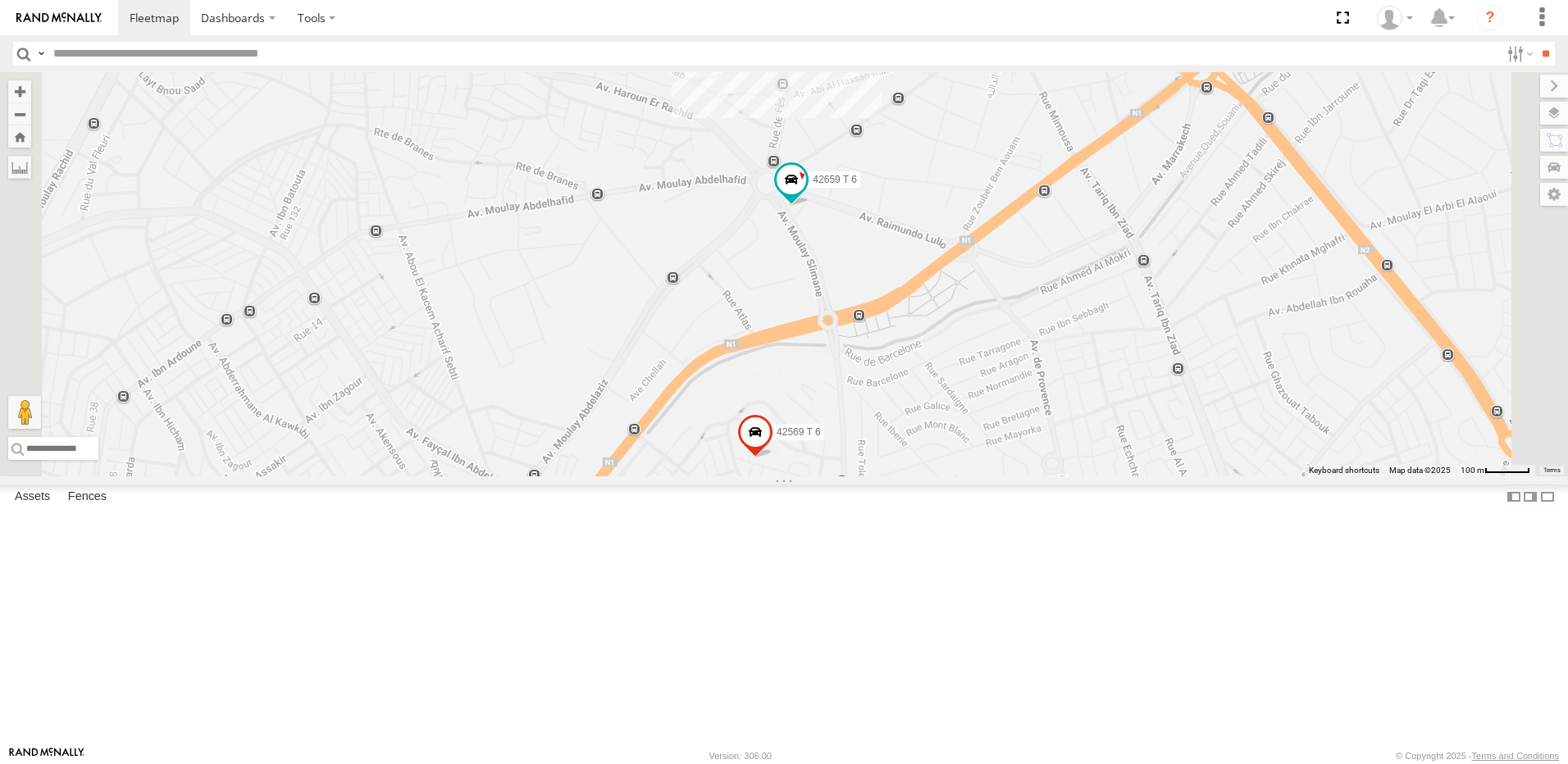
drag, startPoint x: 1151, startPoint y: 155, endPoint x: 1068, endPoint y: 403, distance: 261.5
click at [1068, 403] on div "42569 T 6 42659 T 6 10010 T 6" at bounding box center [784, 274] width 1568 height 404
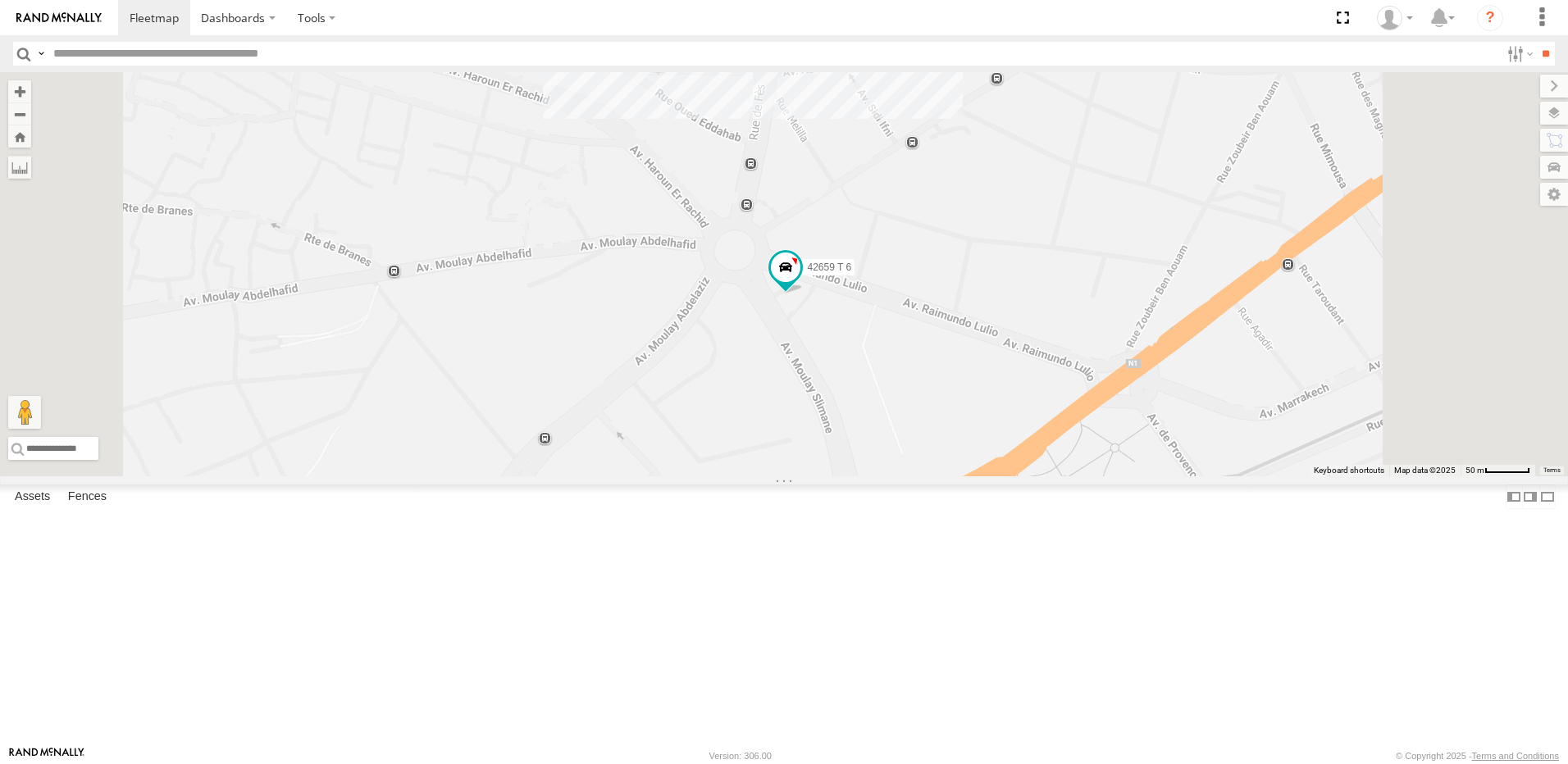
drag, startPoint x: 1044, startPoint y: 336, endPoint x: 1044, endPoint y: 353, distance: 17.0
click at [1044, 353] on div "42569 T 6 42659 T 6 10010 T 6 2" at bounding box center [784, 274] width 1568 height 404
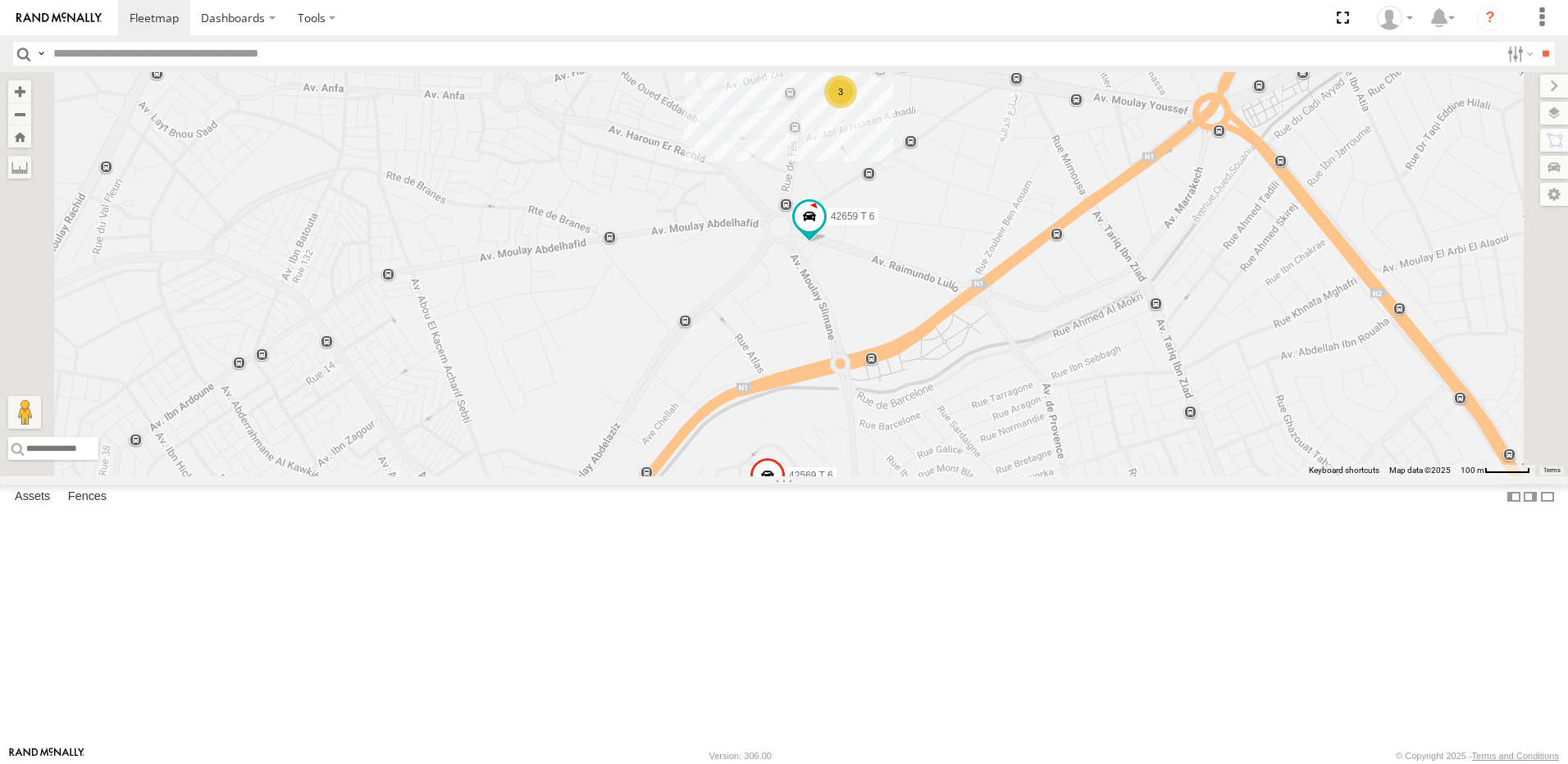
drag, startPoint x: 1008, startPoint y: 236, endPoint x: 1049, endPoint y: 296, distance: 72.7
click at [1049, 296] on div "42569 T 6 42659 T 6 10010 T 6 3" at bounding box center [784, 274] width 1568 height 404
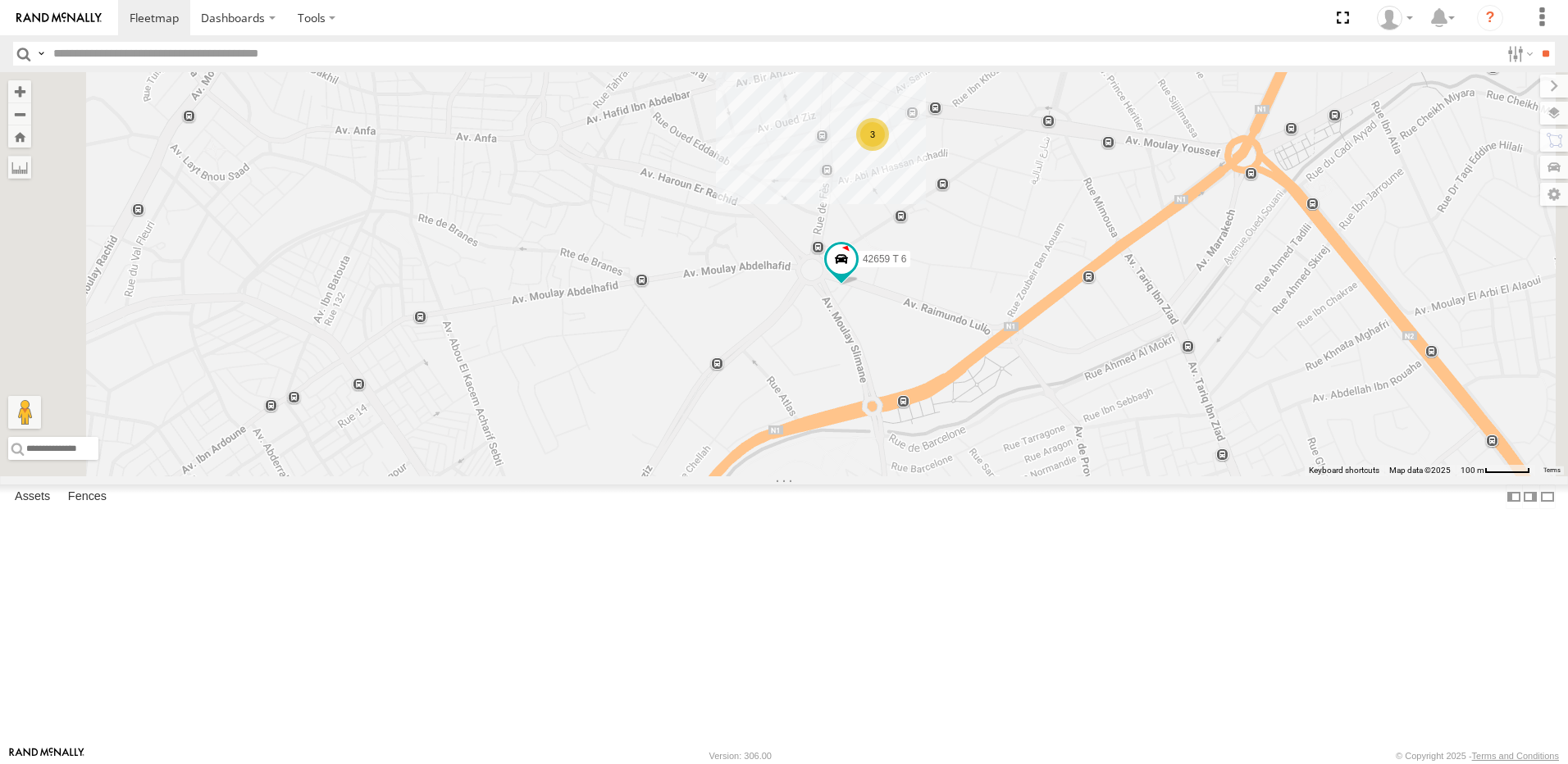
click at [0, 0] on div "10069 T 6 Tanger المضيق المضيق 35.66935 -5.32564 10010 T 6 Tanger زنقة إبن رشد …" at bounding box center [0, 0] width 0 height 0
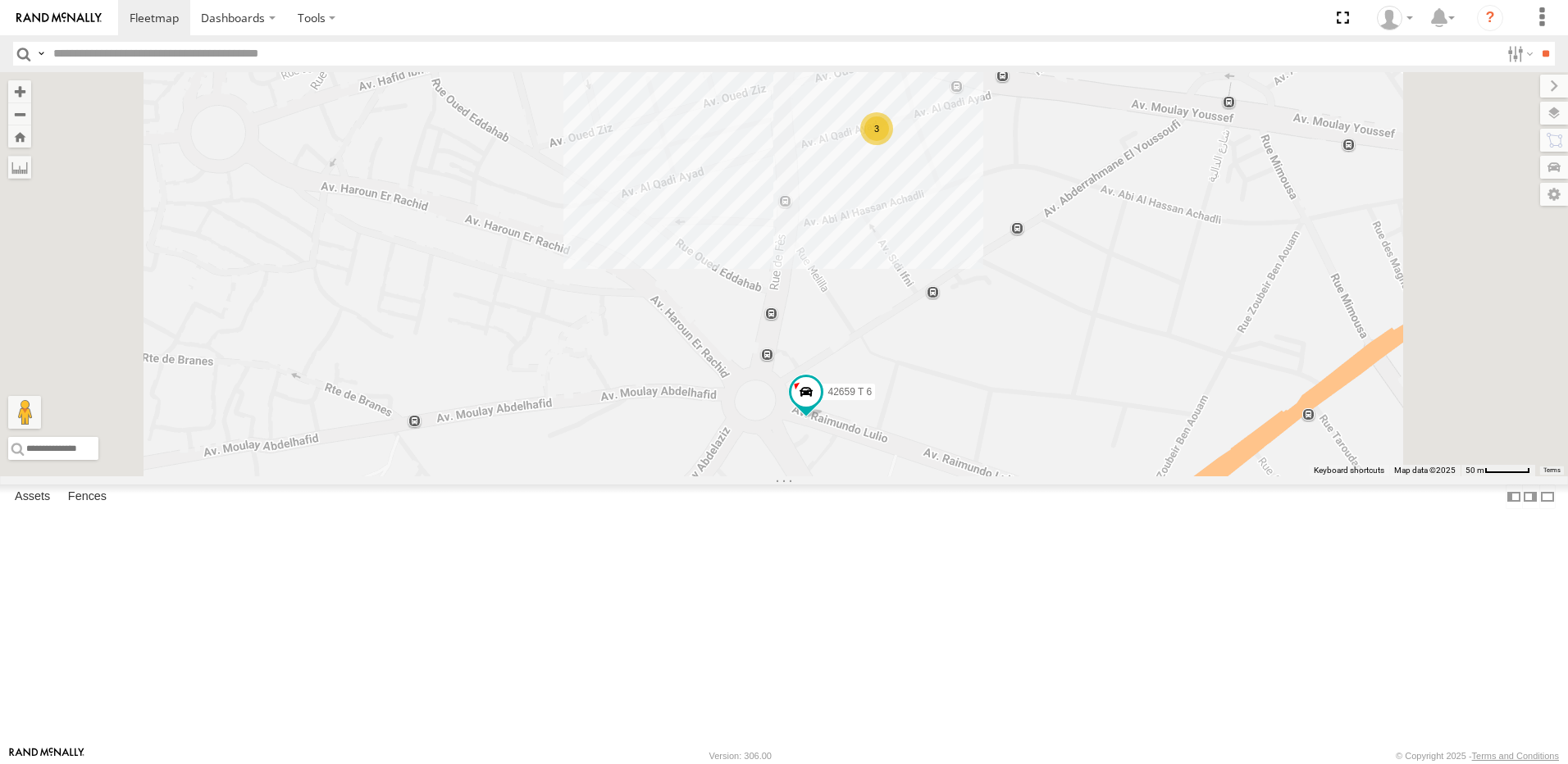
drag, startPoint x: 203, startPoint y: 519, endPoint x: 301, endPoint y: 146, distance: 385.7
click at [0, 0] on div "10069 T 6 Tanger المضيق المضيق 35.66935 -5.32564 10010 T 6 Tanger زنقة إبن رشد …" at bounding box center [0, 0] width 0 height 0
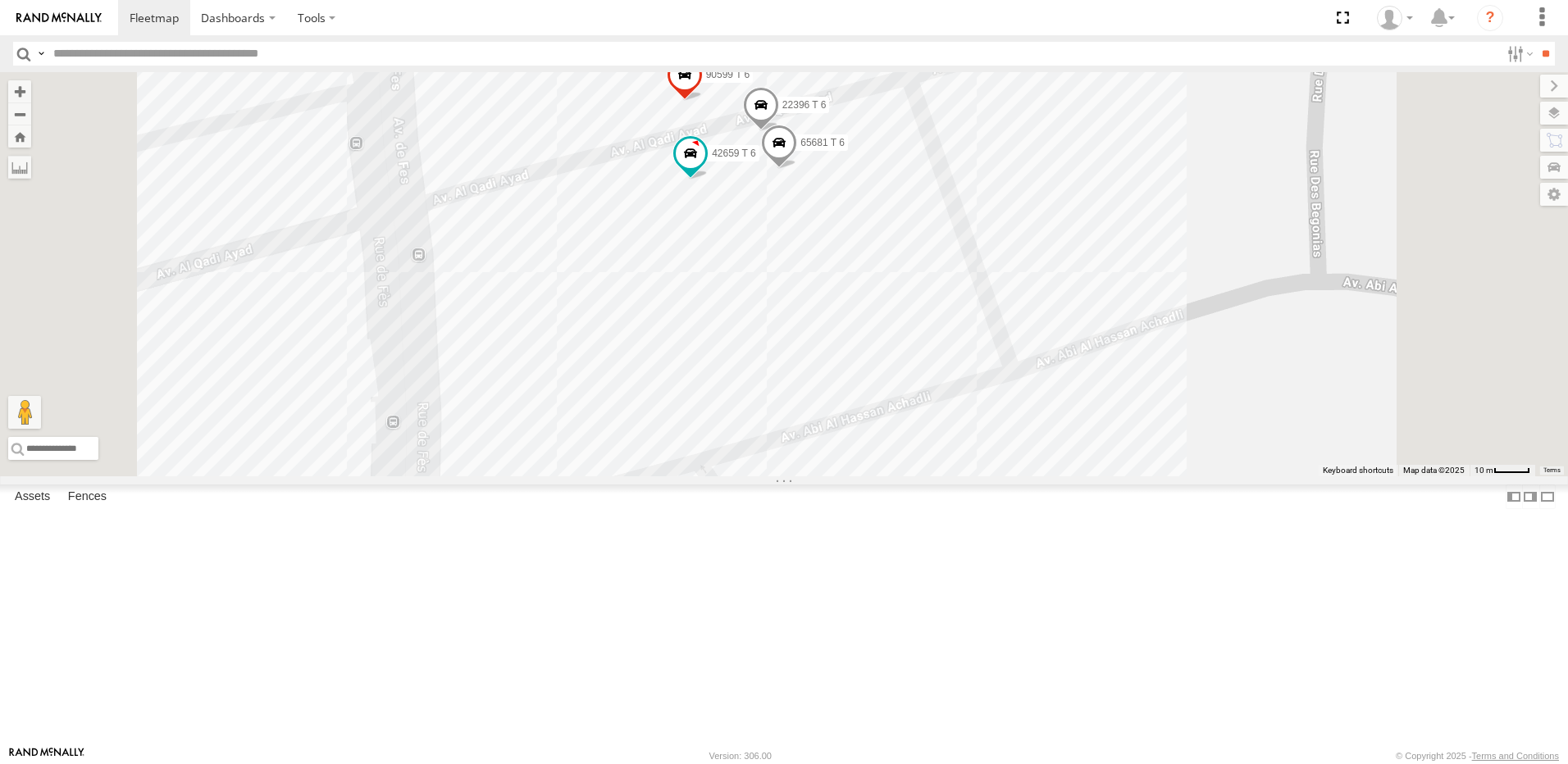
drag, startPoint x: 971, startPoint y: 341, endPoint x: 931, endPoint y: 478, distance: 142.7
click at [931, 476] on div "42569 T 6 42659 T 6 10010 T 6 90599 T 6 22396 T 6 65681 T 6" at bounding box center [784, 274] width 1568 height 404
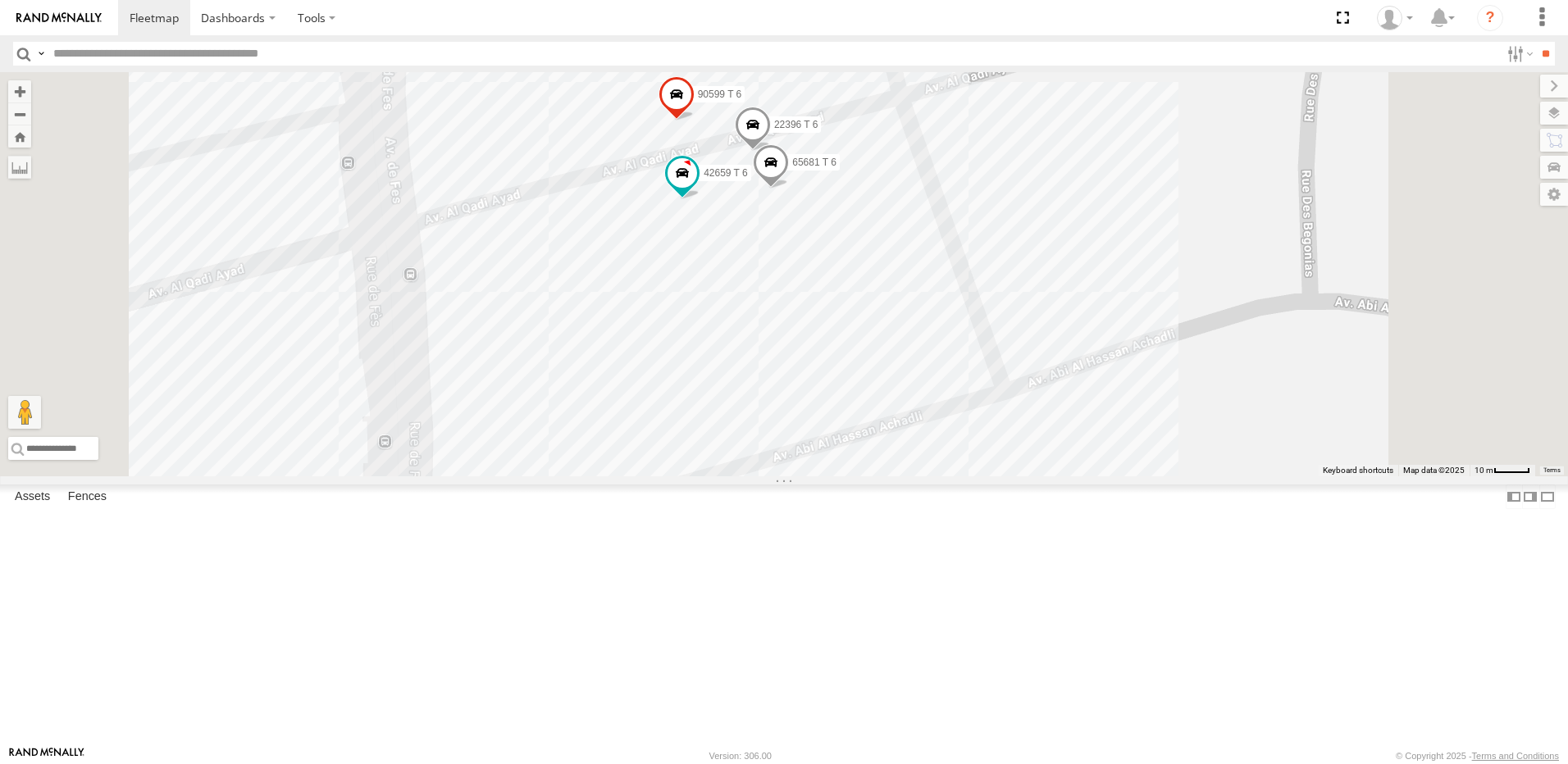
click at [695, 120] on span at bounding box center [676, 99] width 36 height 45
